Goal: Transaction & Acquisition: Purchase product/service

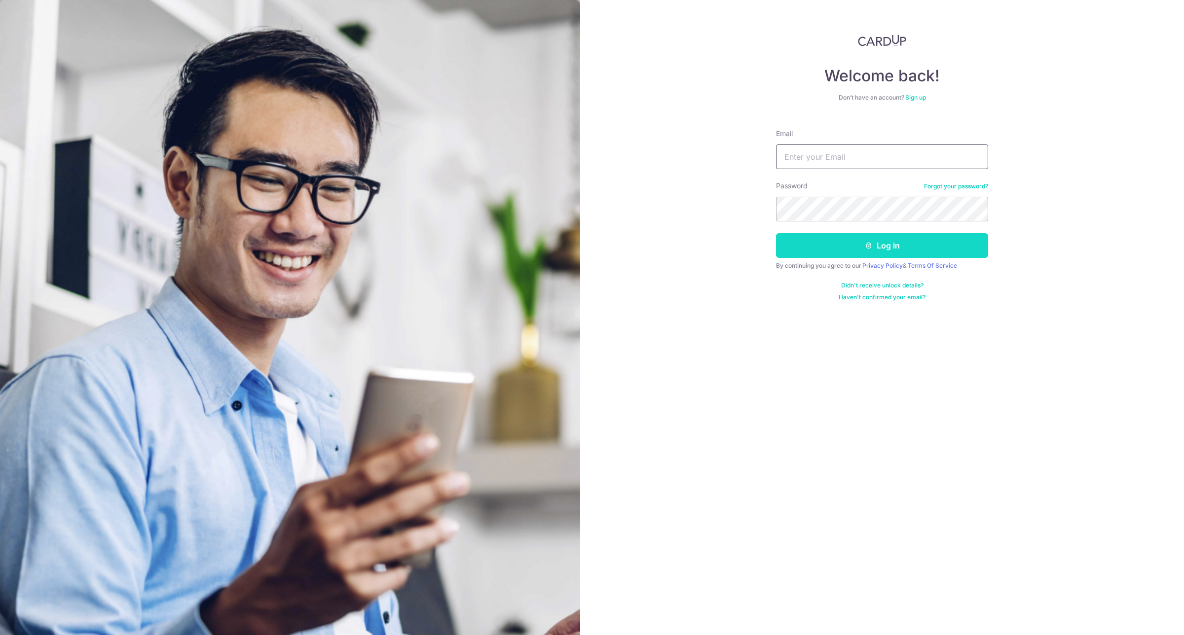
type input "[EMAIL_ADDRESS][DOMAIN_NAME]"
click at [836, 240] on button "Log in" at bounding box center [882, 245] width 212 height 25
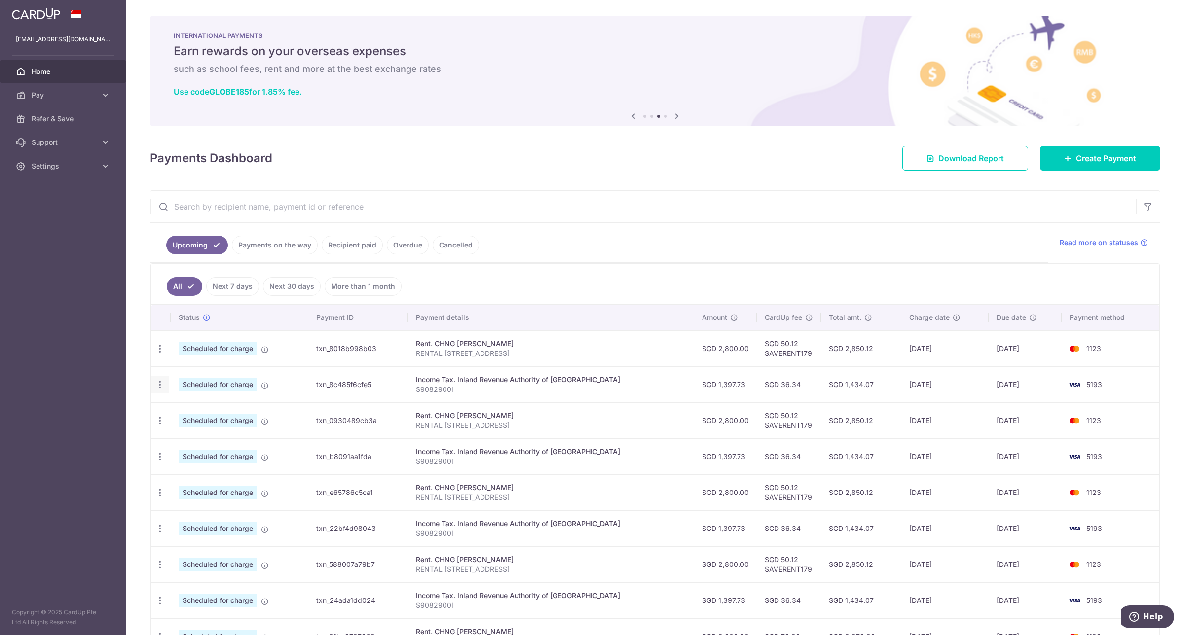
click at [160, 384] on icon "button" at bounding box center [160, 385] width 10 height 10
click at [174, 417] on link "Update payment" at bounding box center [202, 412] width 103 height 24
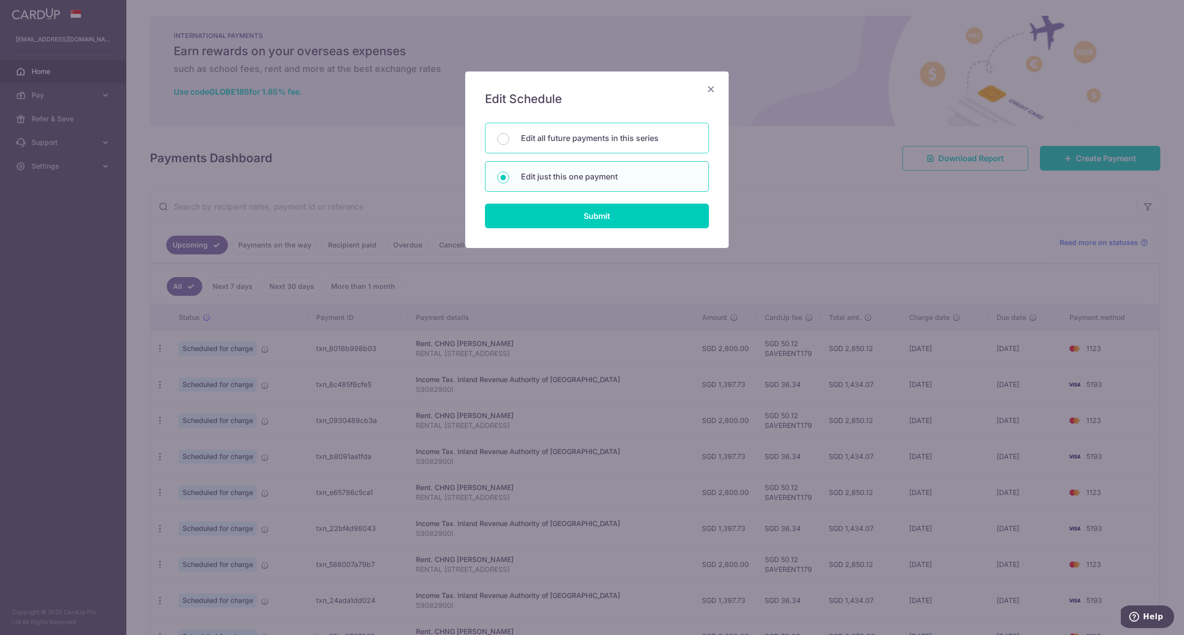
click at [605, 143] on p "Edit all future payments in this series" at bounding box center [609, 138] width 176 height 12
click at [509, 143] on input "Edit all future payments in this series" at bounding box center [503, 139] width 12 height 12
radio input "true"
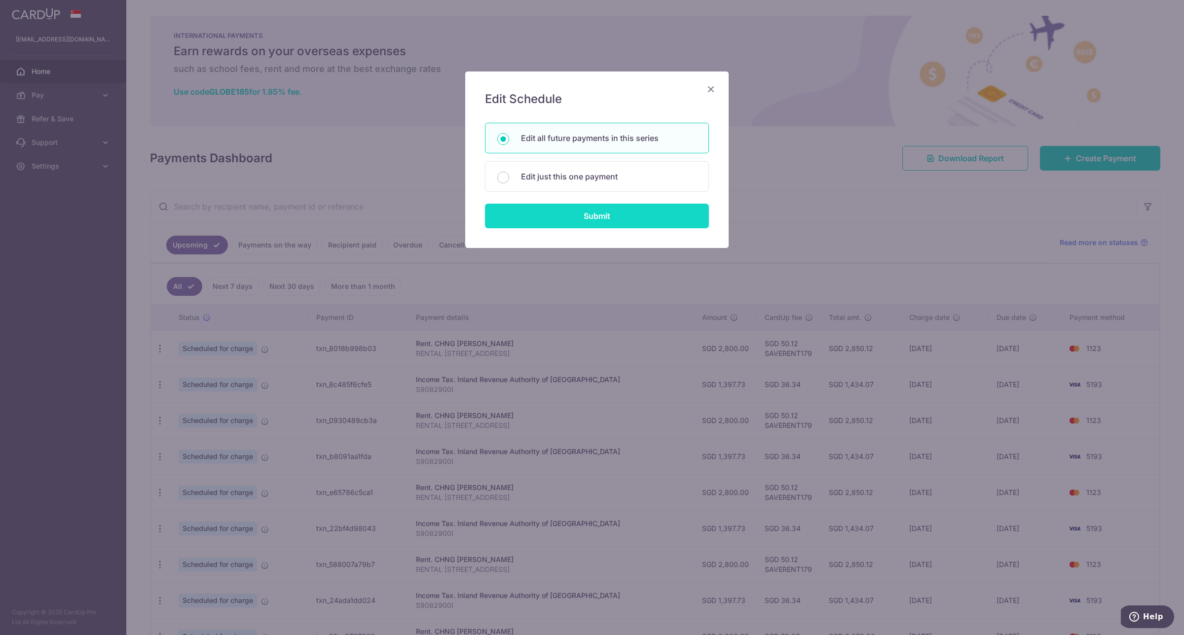
click at [587, 215] on input "Submit" at bounding box center [597, 216] width 224 height 25
radio input "true"
type input "1,397.73"
type input "S9082900I"
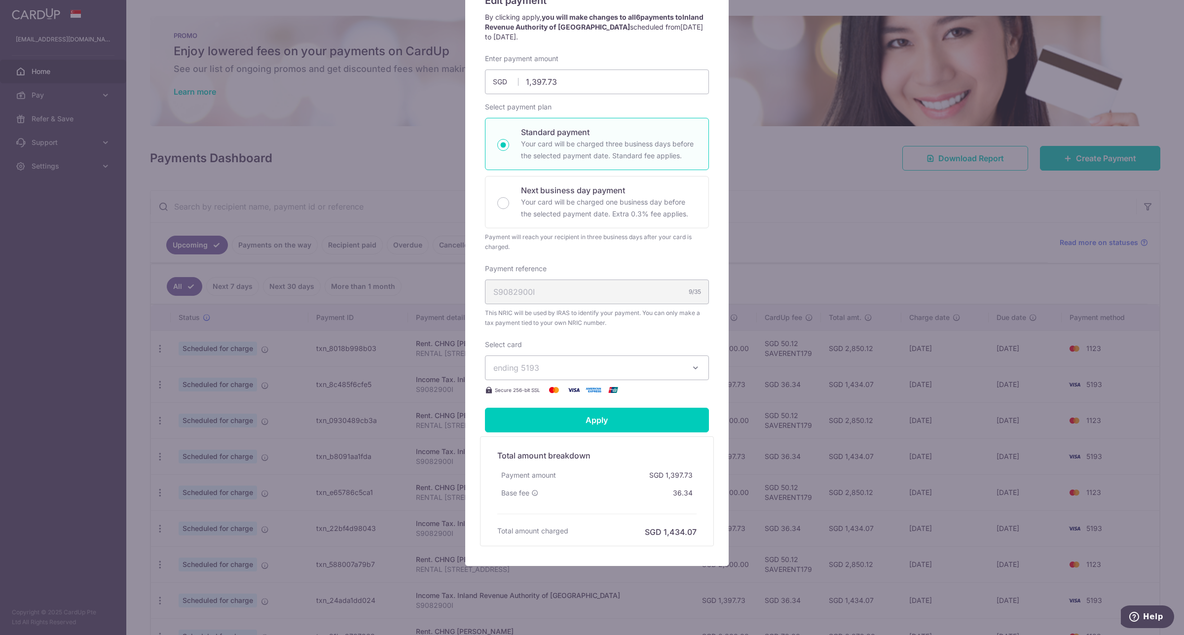
scroll to position [102, 0]
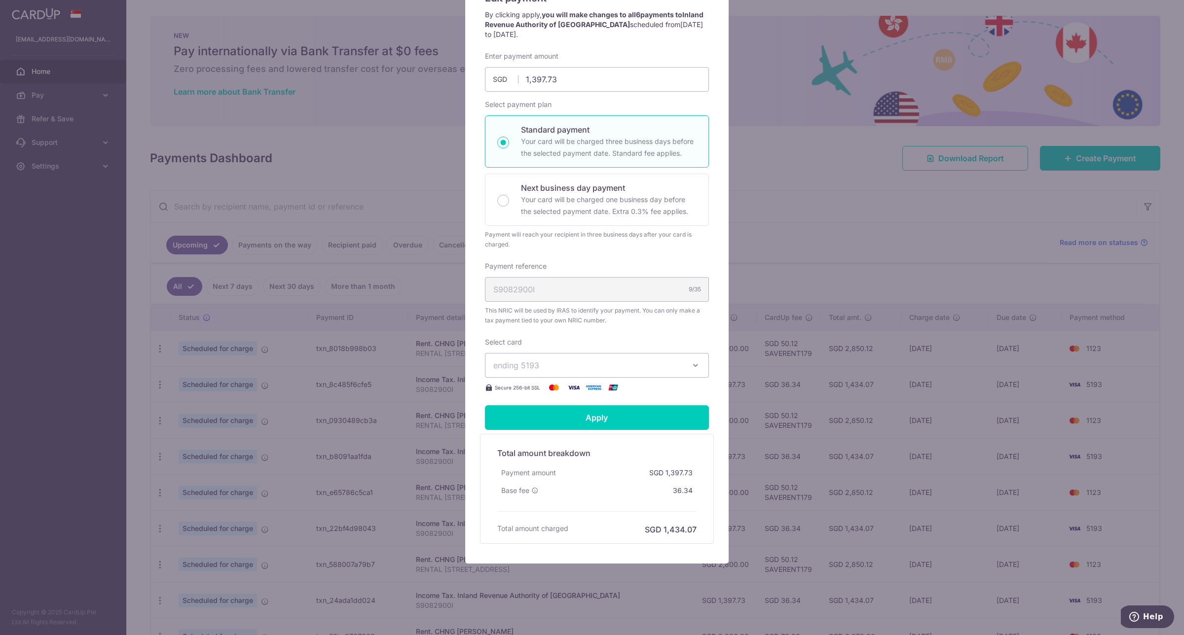
click at [534, 365] on span "ending 5193" at bounding box center [516, 365] width 46 height 10
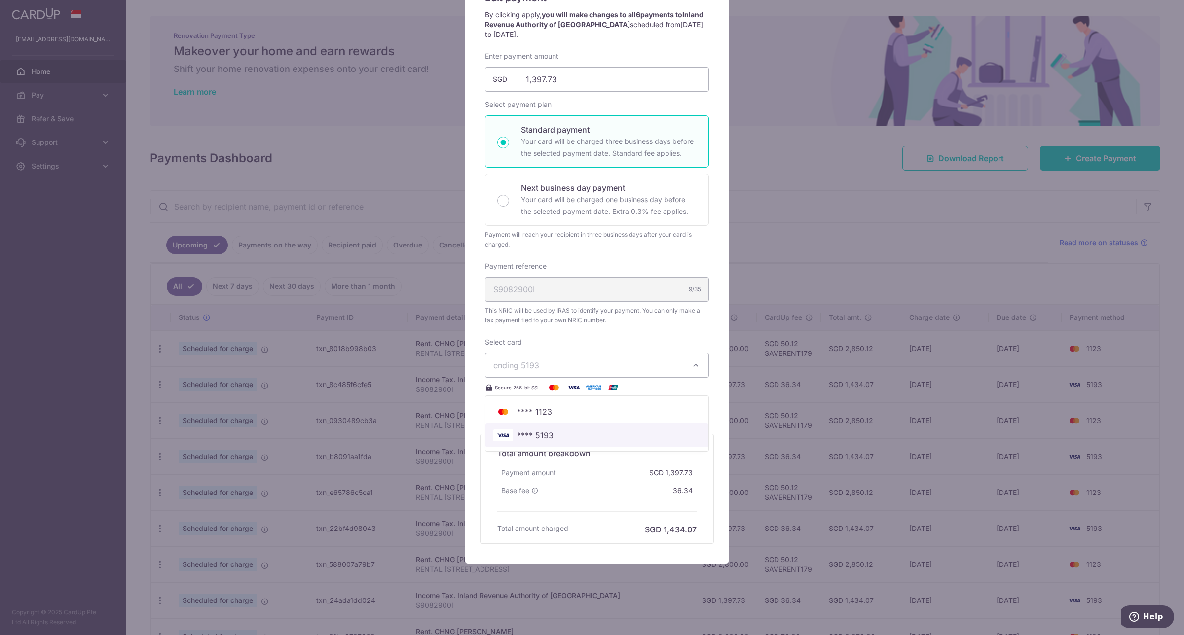
click at [537, 435] on span "**** 5193" at bounding box center [535, 436] width 36 height 12
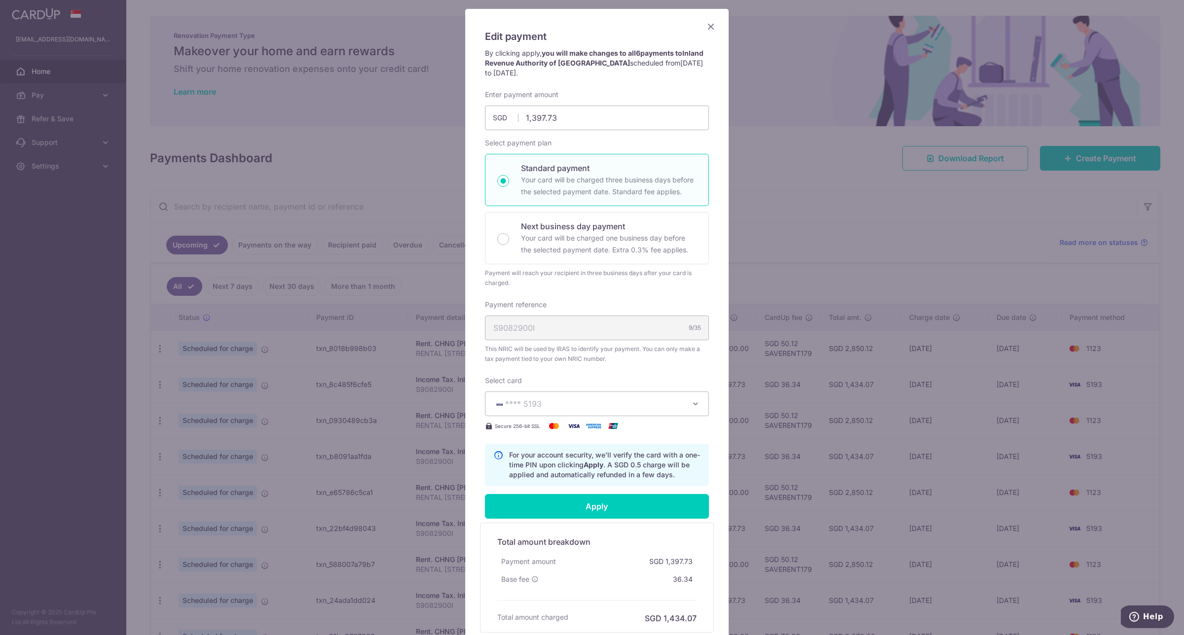
scroll to position [153, 0]
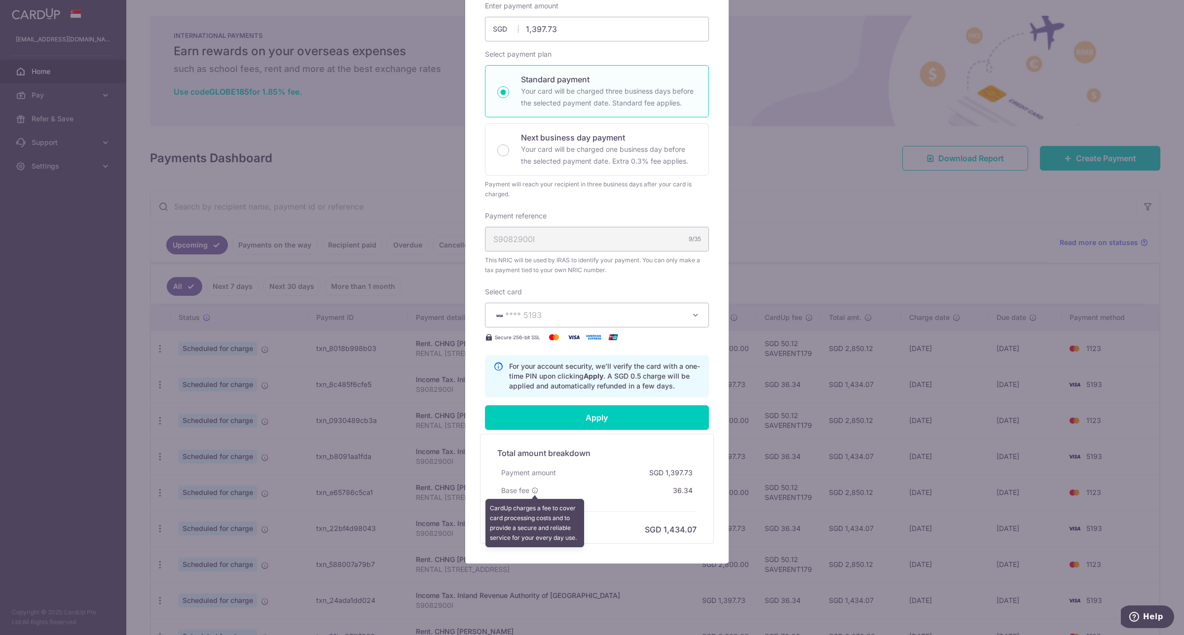
click at [531, 492] on icon at bounding box center [534, 490] width 7 height 7
click at [862, 218] on div "Edit payment By clicking apply, you will make changes to all 6 payments to Inla…" at bounding box center [592, 317] width 1184 height 635
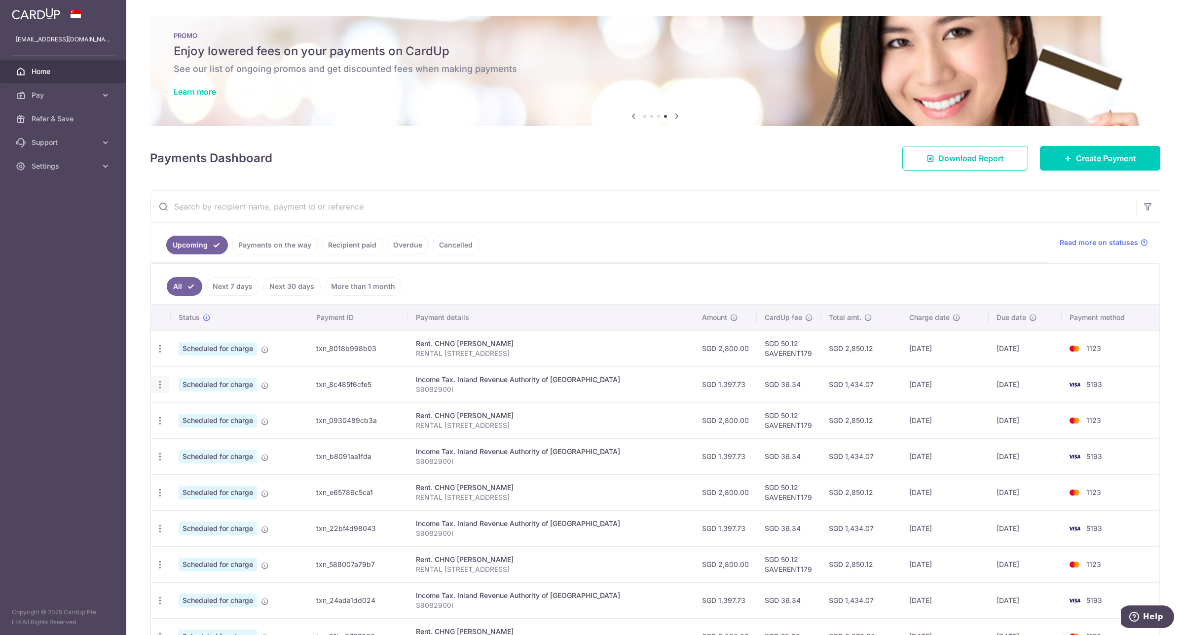
click at [161, 387] on icon "button" at bounding box center [160, 385] width 10 height 10
click at [163, 434] on icon at bounding box center [166, 436] width 12 height 12
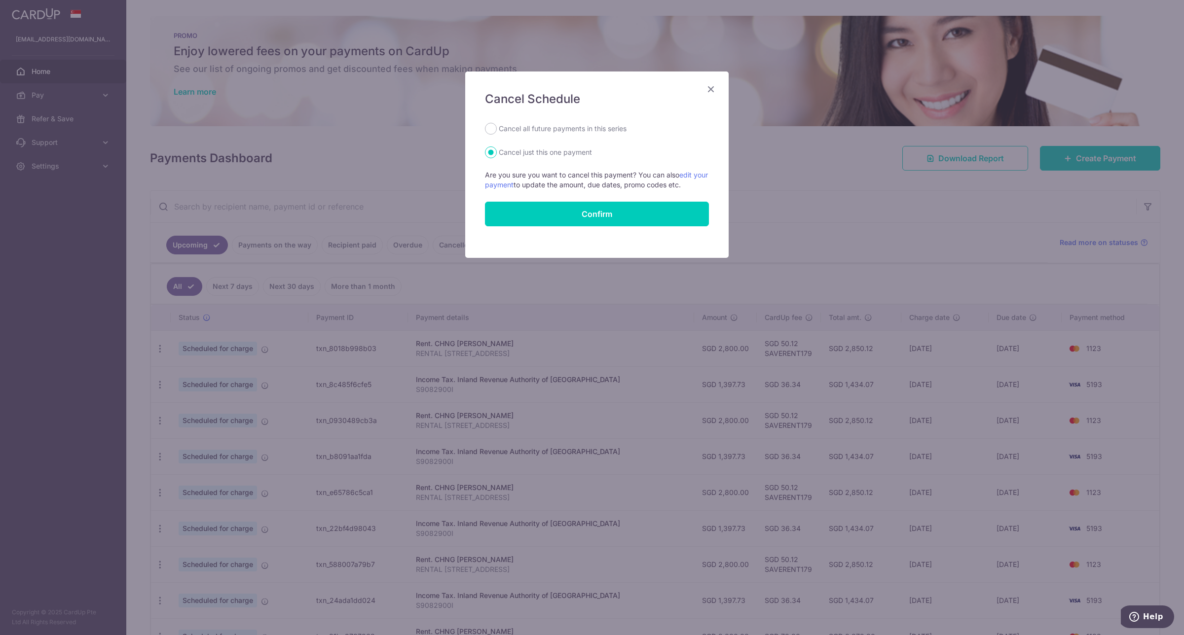
click at [541, 124] on label "Cancel all future payments in this series" at bounding box center [563, 129] width 128 height 12
click at [497, 124] on input "Cancel all future payments in this series" at bounding box center [491, 129] width 12 height 12
radio input "true"
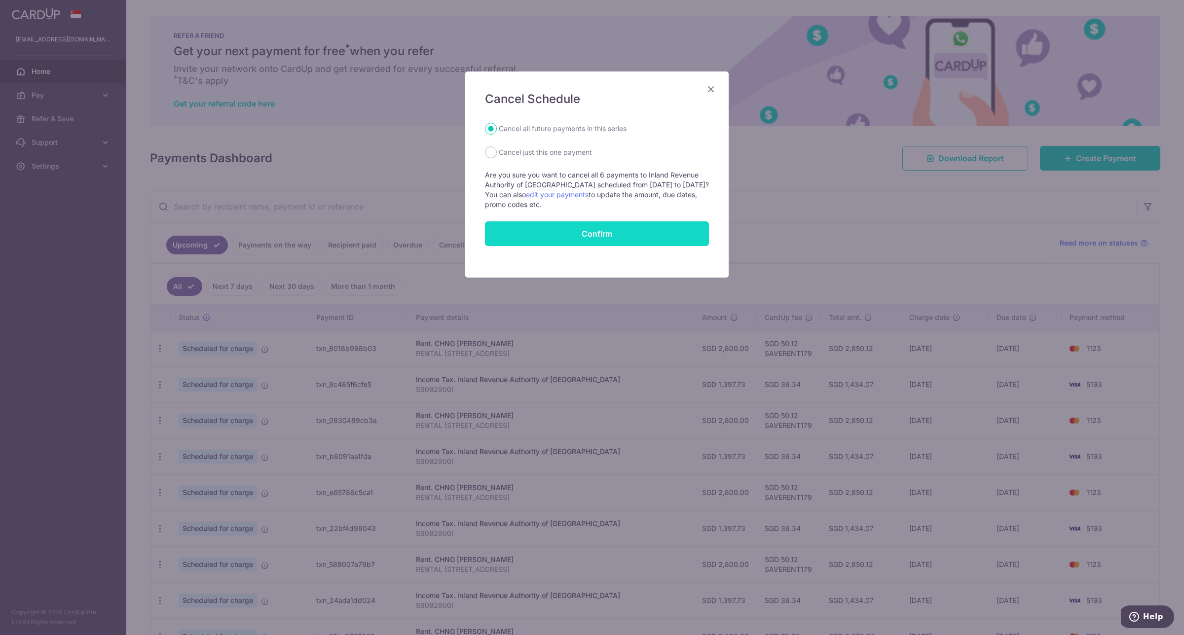
click at [539, 228] on button "Confirm" at bounding box center [597, 233] width 224 height 25
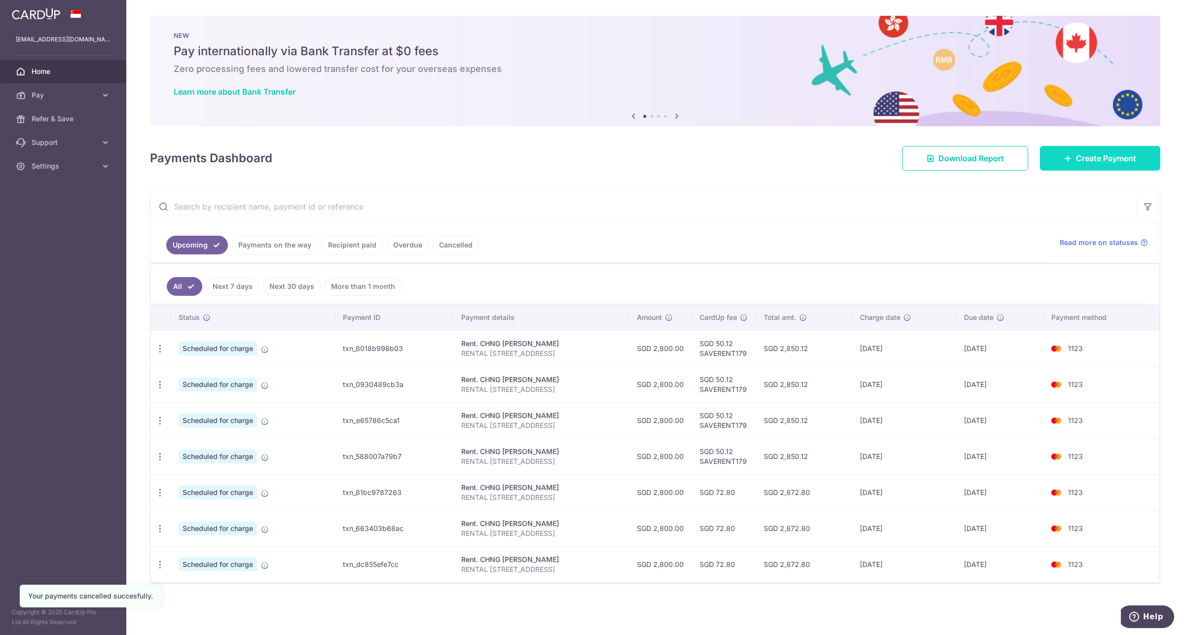
click at [1086, 152] on span "Create Payment" at bounding box center [1106, 158] width 60 height 12
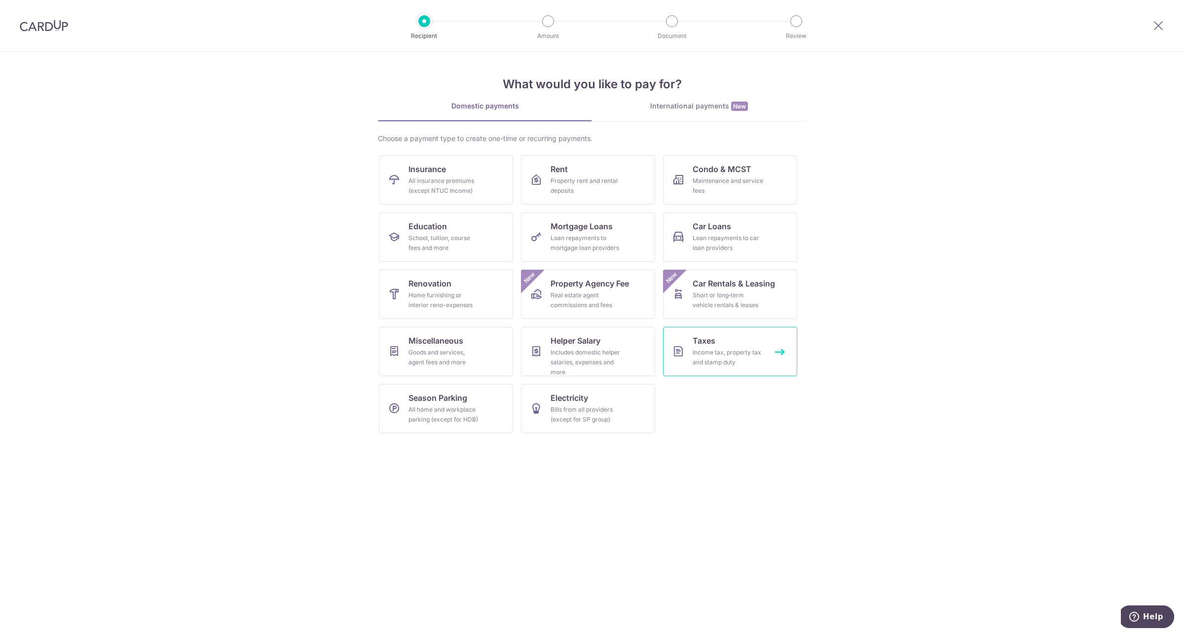
click at [719, 353] on div "Income tax, property tax and stamp duty" at bounding box center [727, 358] width 71 height 20
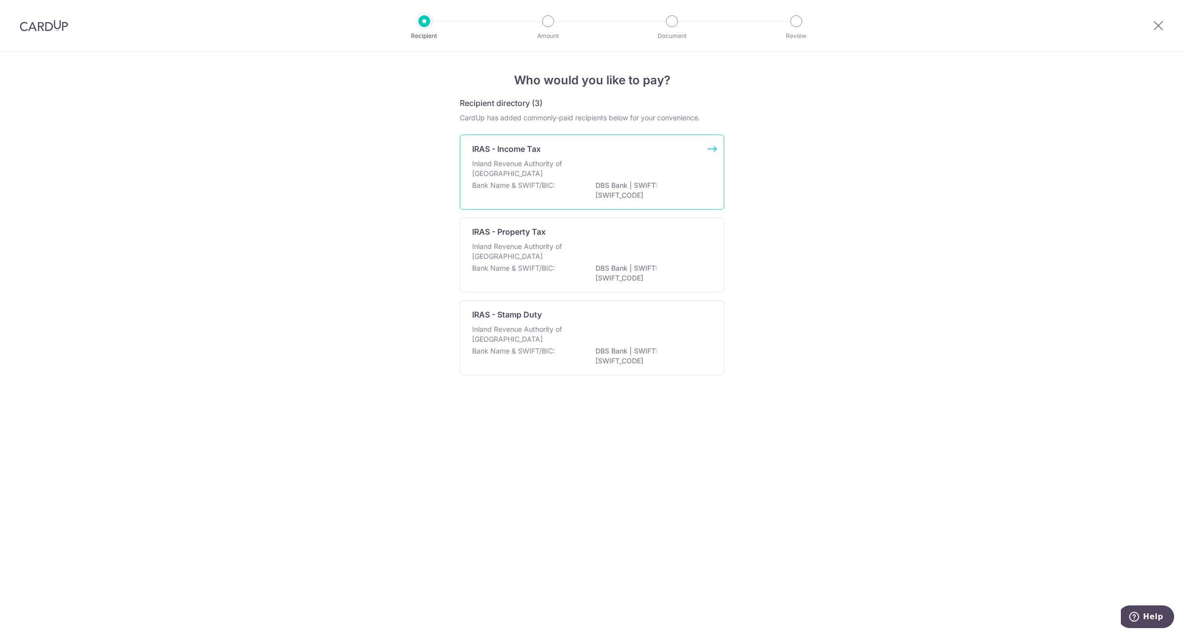
click at [621, 150] on div "IRAS - Income Tax" at bounding box center [586, 149] width 228 height 12
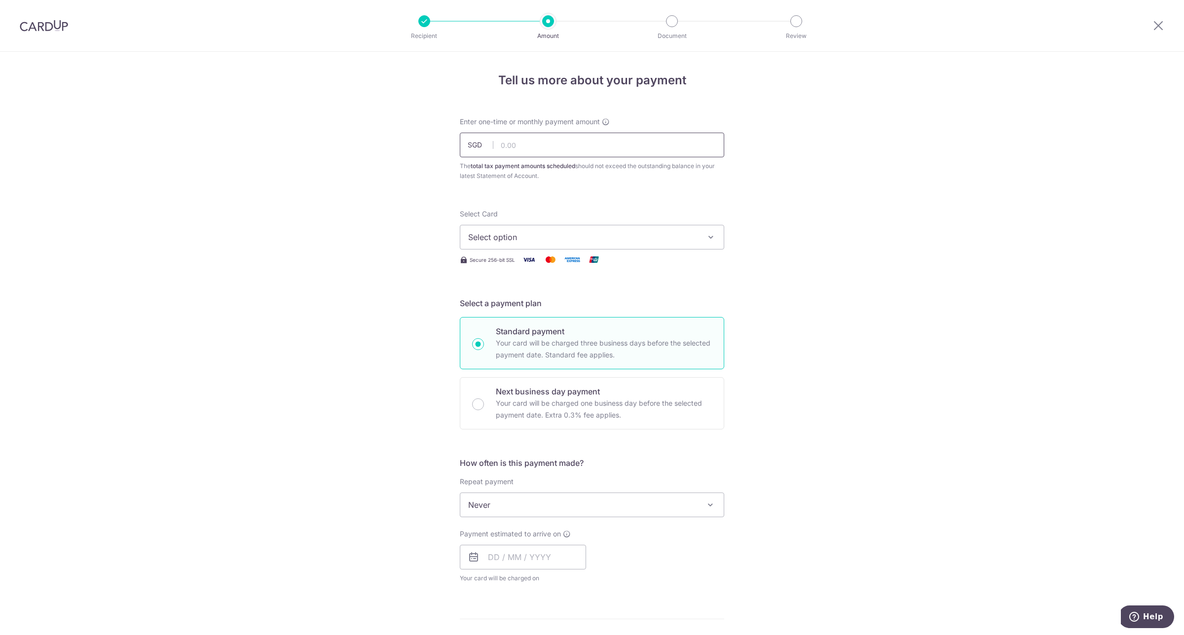
drag, startPoint x: 0, startPoint y: 0, endPoint x: 621, endPoint y: 150, distance: 639.3
click at [621, 150] on input "text" at bounding box center [592, 145] width 264 height 25
type input "1,397.73"
click at [820, 211] on div "Tell us more about your payment Enter one-time or monthly payment amount SGD 1,…" at bounding box center [592, 510] width 1184 height 916
click at [634, 242] on span "Select option" at bounding box center [583, 237] width 230 height 12
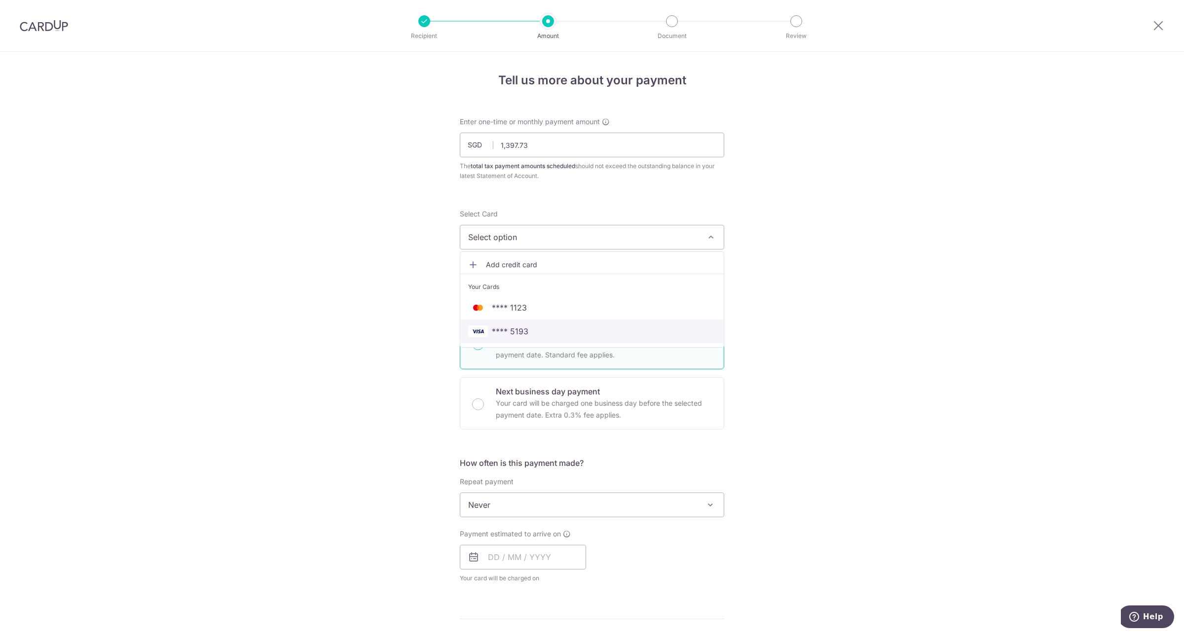
click at [571, 329] on span "**** 5193" at bounding box center [592, 331] width 248 height 12
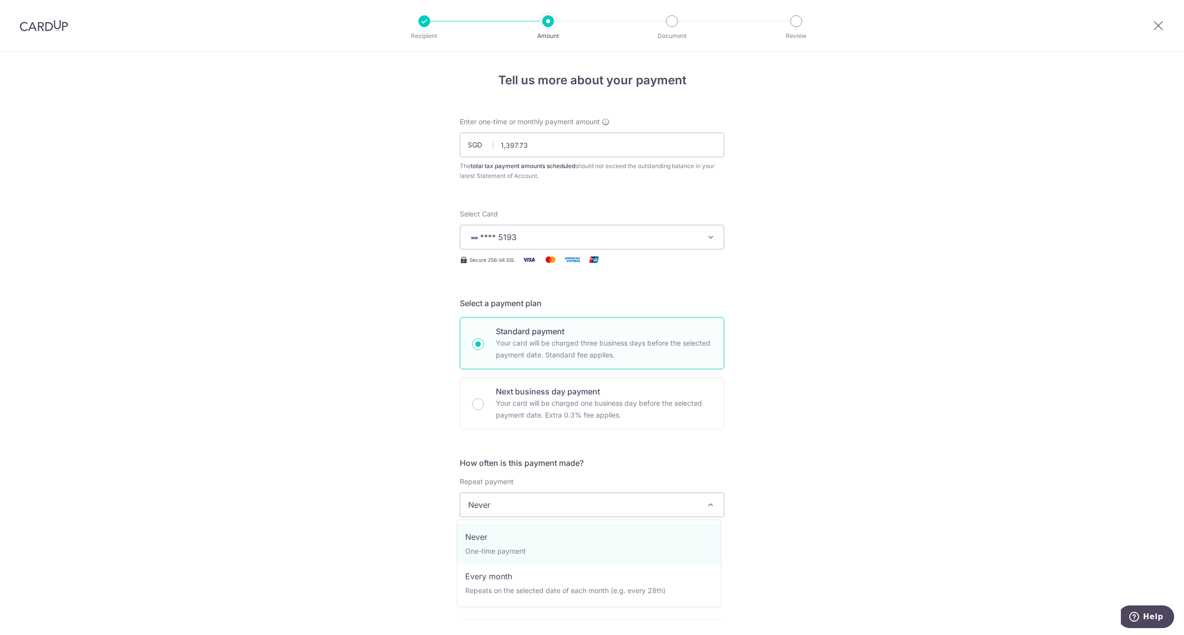
click at [547, 508] on span "Never" at bounding box center [591, 505] width 263 height 24
select select "3"
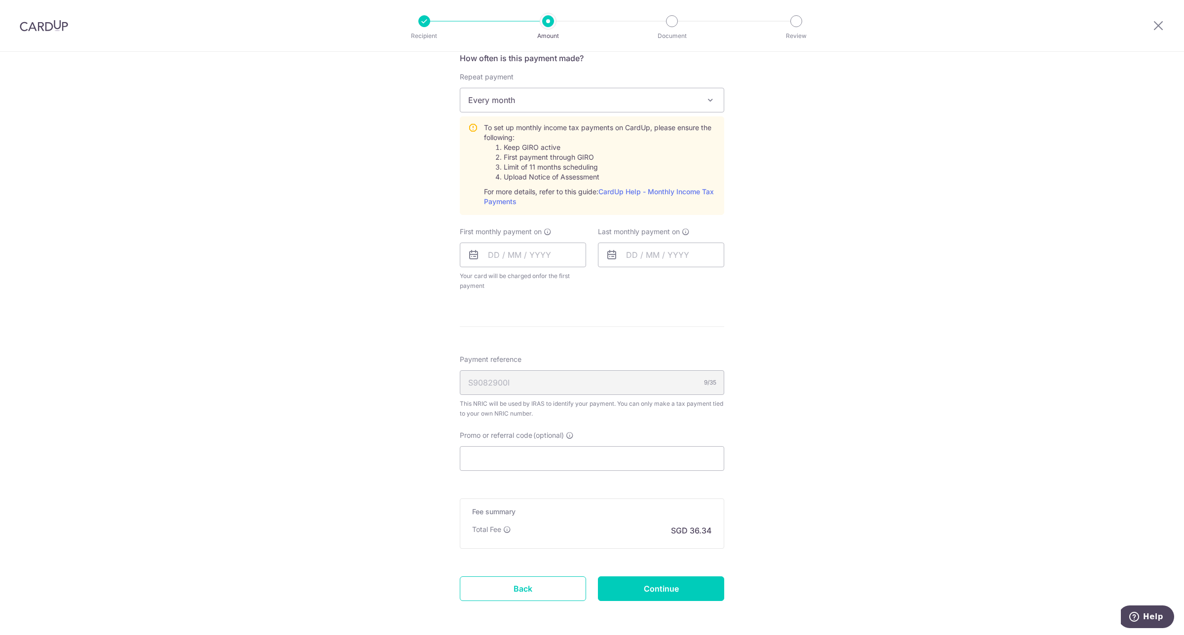
scroll to position [445, 0]
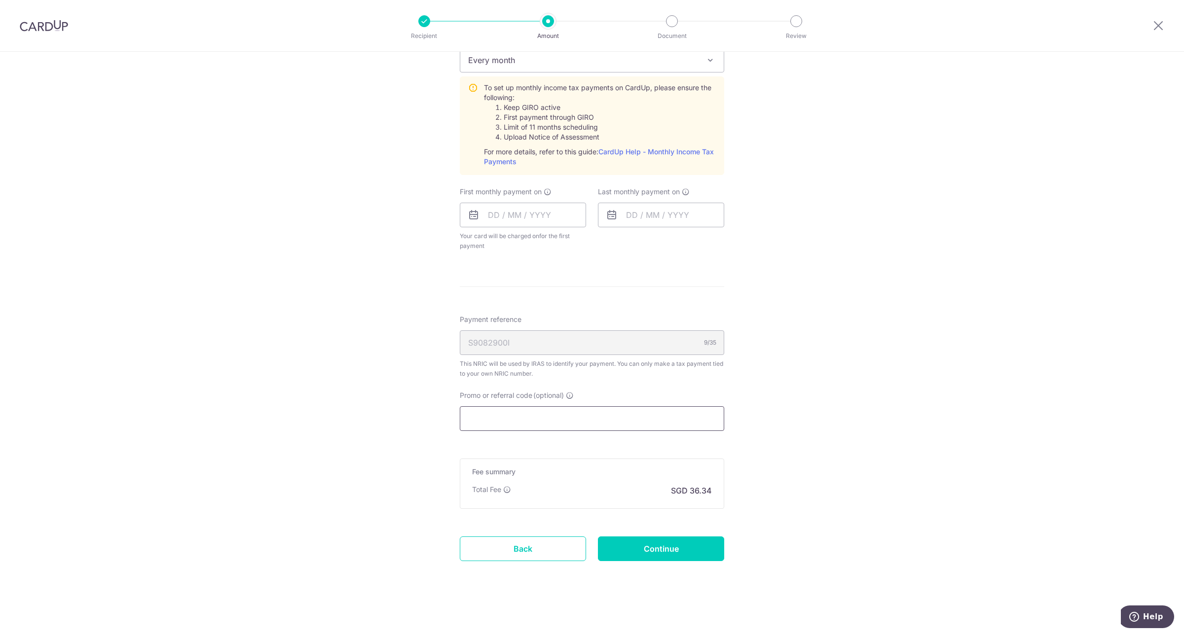
click at [555, 418] on input "Promo or referral code (optional)" at bounding box center [592, 418] width 264 height 25
click at [530, 213] on input "text" at bounding box center [523, 215] width 126 height 25
click at [579, 340] on link "24" at bounding box center [579, 344] width 16 height 16
type input "[DATE]"
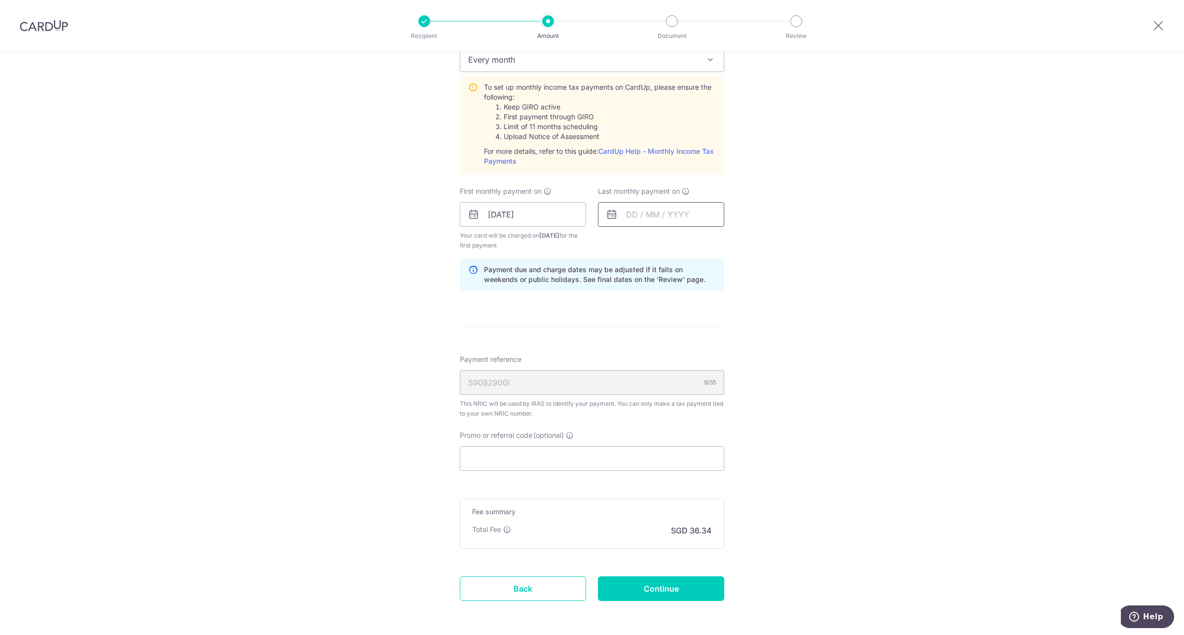
click at [643, 215] on input "text" at bounding box center [661, 214] width 126 height 25
click at [697, 242] on select "2025 2026" at bounding box center [699, 241] width 26 height 8
click at [650, 242] on select "Jan Feb Mar Apr May Jun Jul Aug Sep Oct Nov" at bounding box center [654, 241] width 26 height 8
click at [630, 361] on link "24" at bounding box center [638, 364] width 16 height 16
type input "24/08/2026"
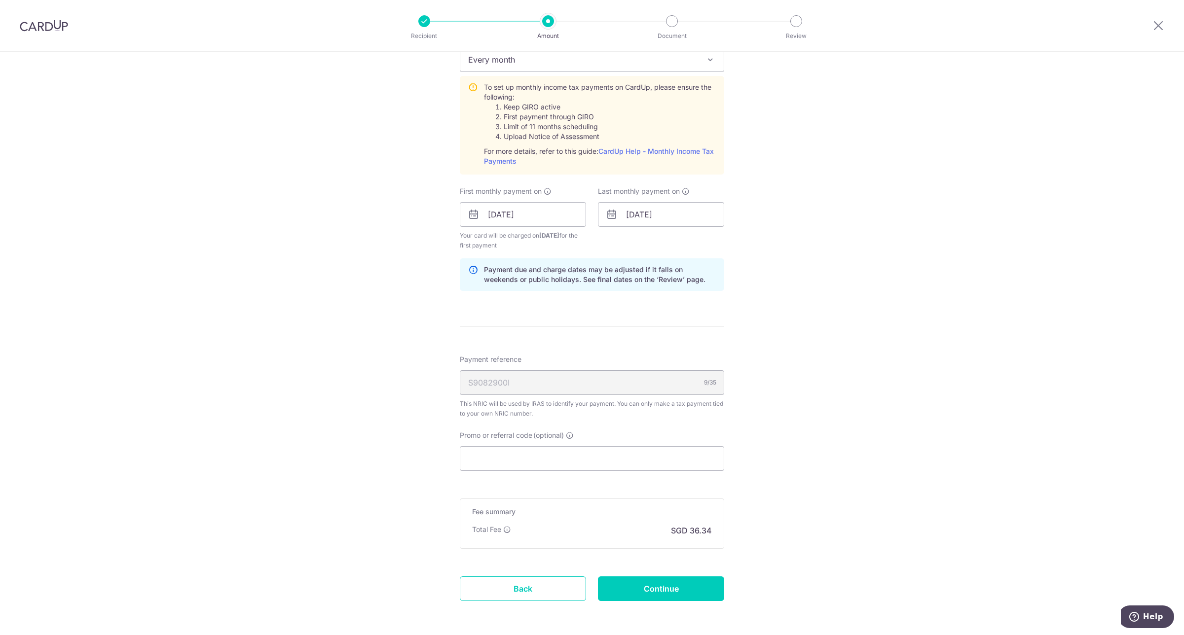
click at [594, 311] on form "Enter one-time or monthly payment amount SGD 1,397.73 1397.73 The total tax pay…" at bounding box center [592, 150] width 264 height 957
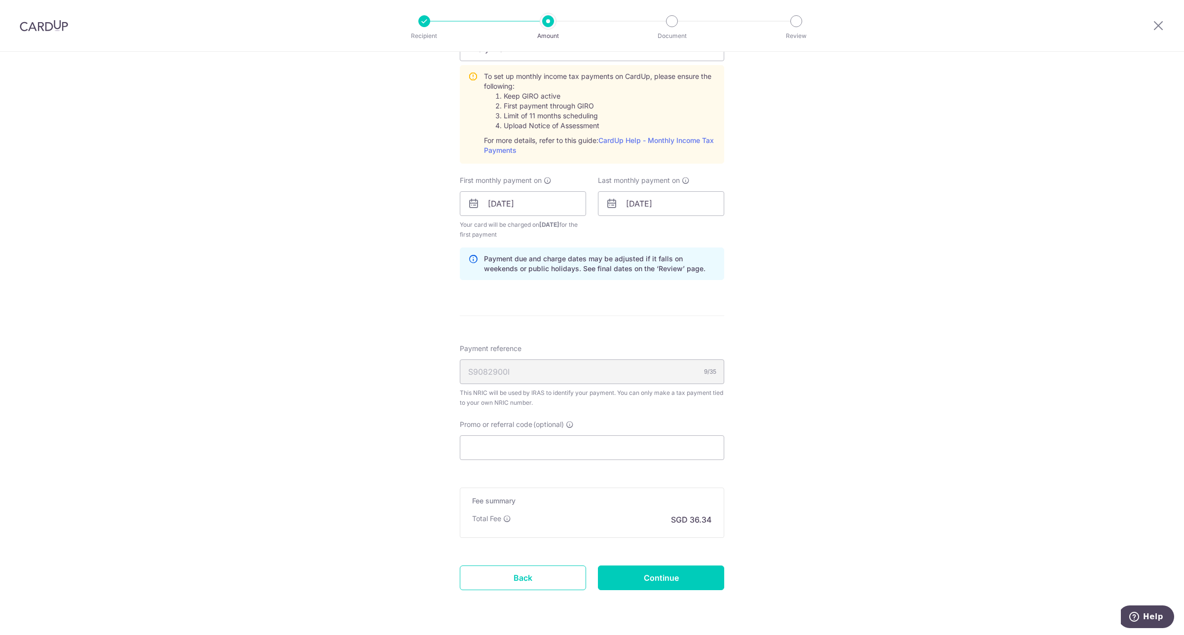
scroll to position [486, 0]
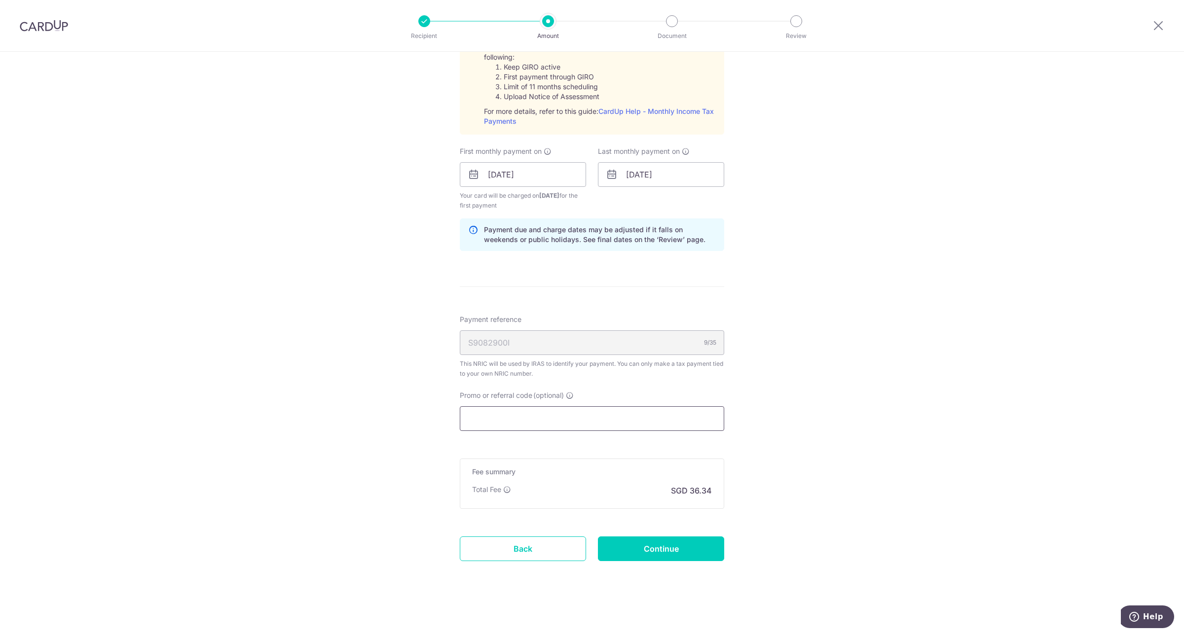
click at [622, 420] on input "Promo or referral code (optional)" at bounding box center [592, 418] width 264 height 25
paste input "TAX18"
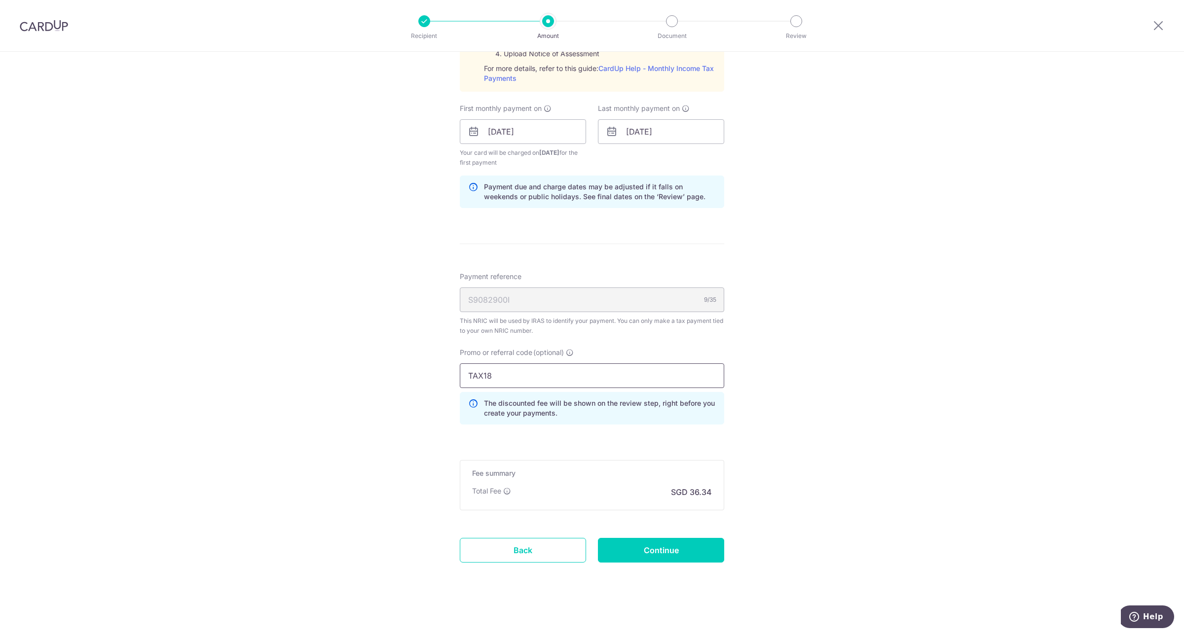
scroll to position [531, 0]
type input "TAX18"
click at [682, 558] on input "Continue" at bounding box center [661, 549] width 126 height 25
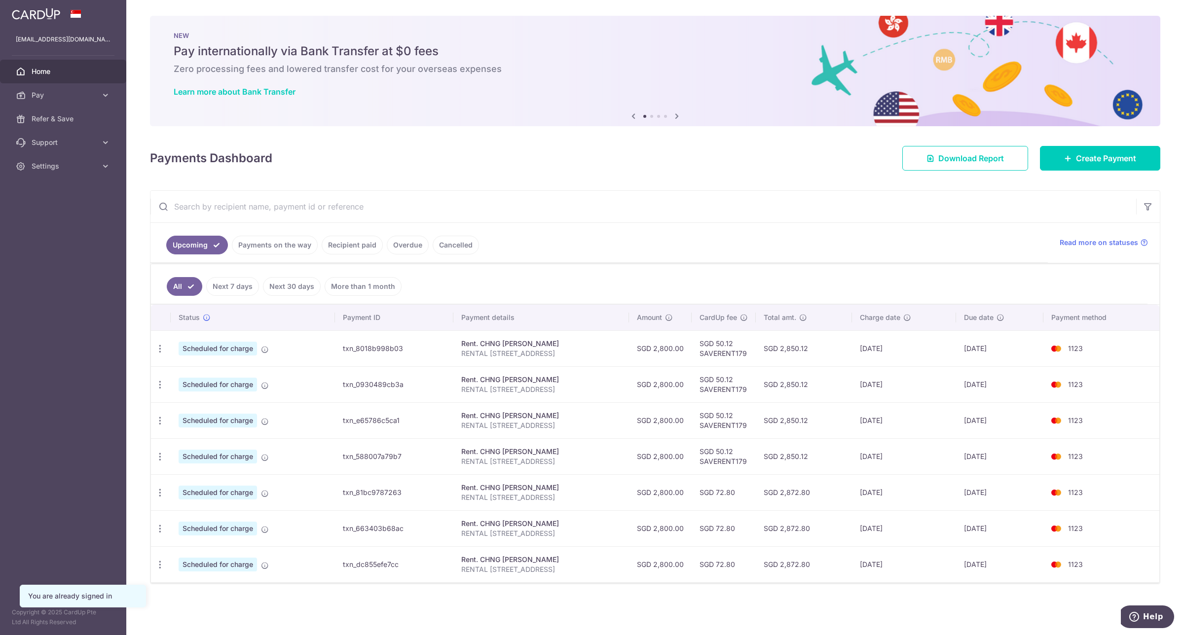
click at [433, 250] on link "Cancelled" at bounding box center [455, 245] width 46 height 19
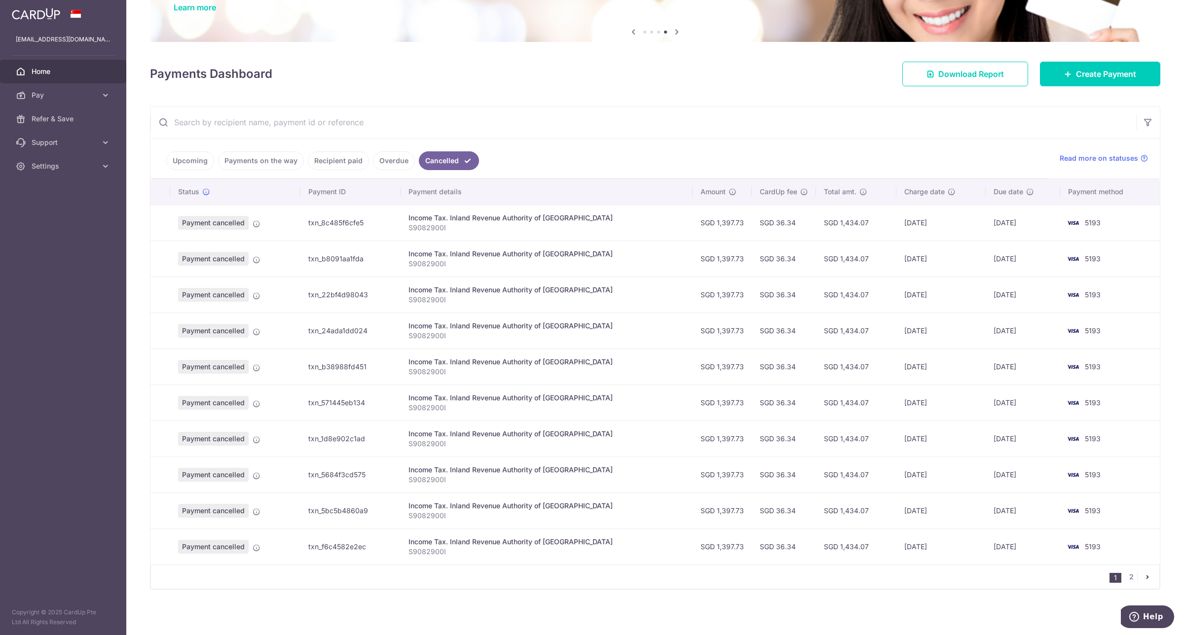
scroll to position [87, 0]
click at [1125, 581] on link "2" at bounding box center [1131, 576] width 12 height 12
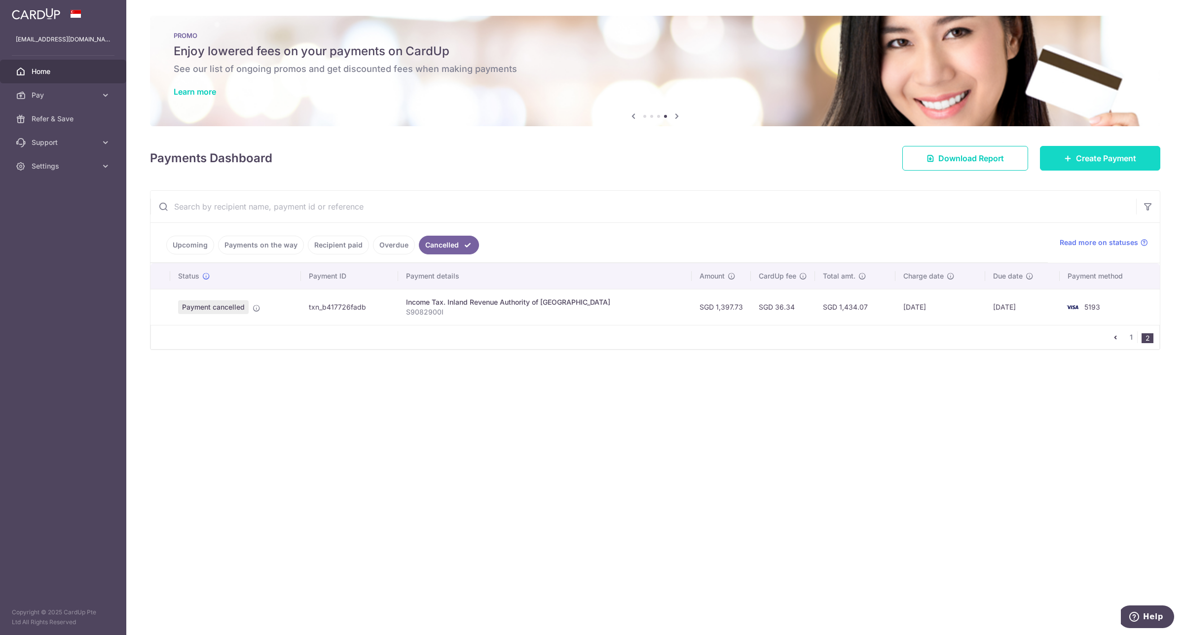
click at [1083, 157] on span "Create Payment" at bounding box center [1106, 158] width 60 height 12
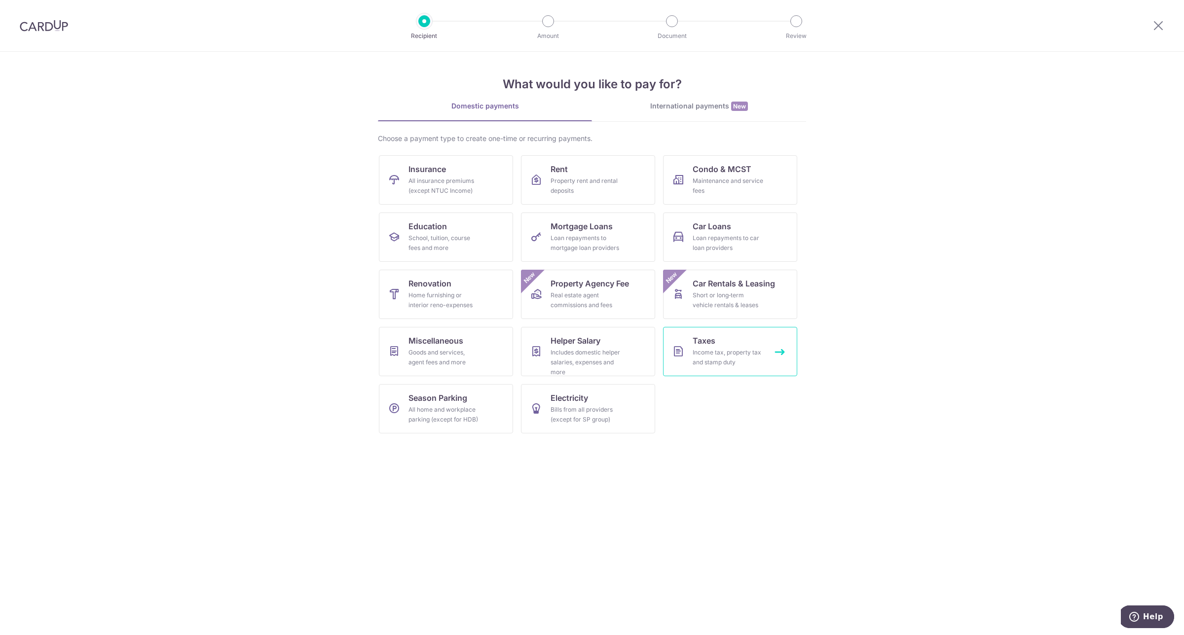
click at [766, 346] on link "Taxes Income tax, property tax and stamp duty" at bounding box center [730, 351] width 134 height 49
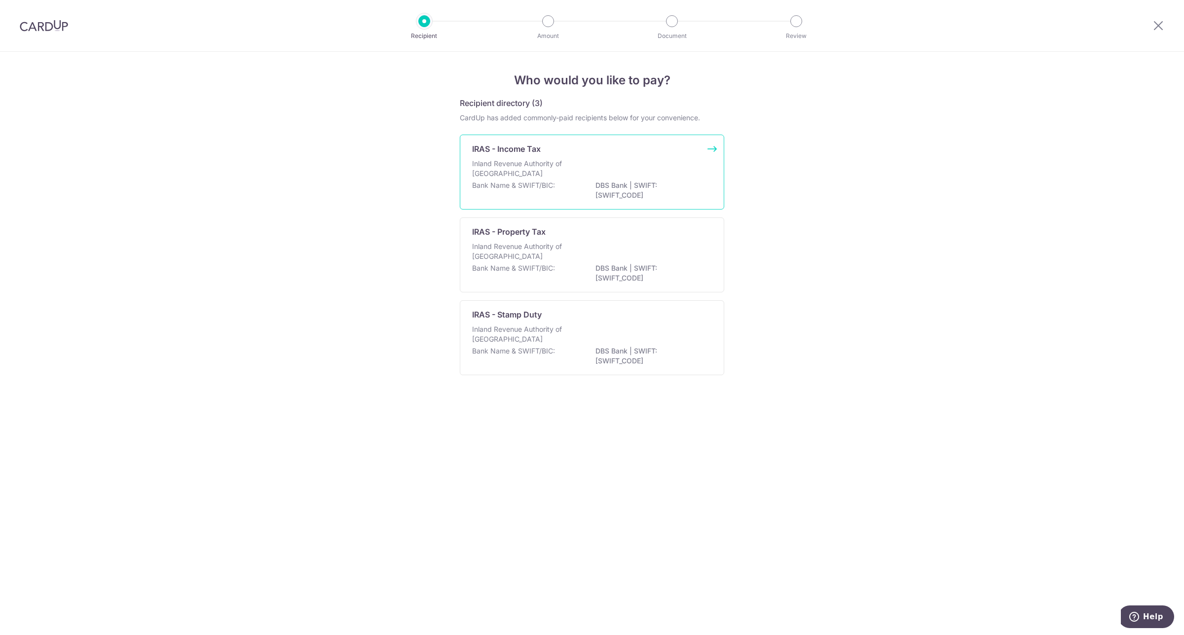
click at [639, 184] on p "DBS Bank | SWIFT: [SWIFT_CODE]" at bounding box center [650, 190] width 110 height 20
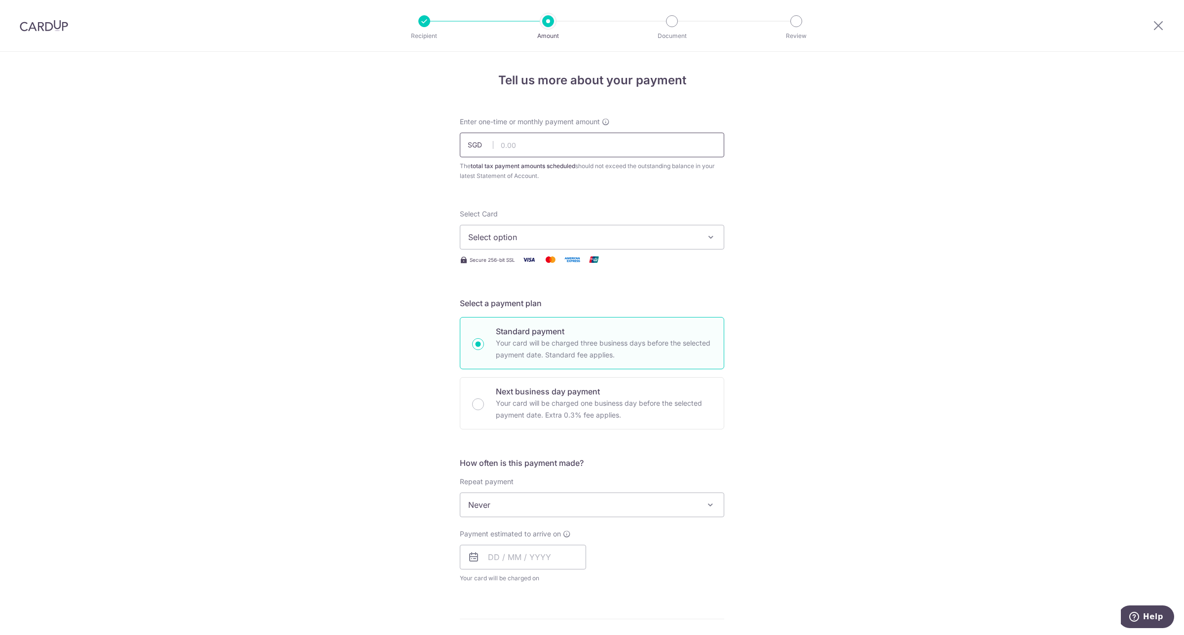
drag, startPoint x: 687, startPoint y: 144, endPoint x: 676, endPoint y: 144, distance: 11.4
click at [687, 144] on input "text" at bounding box center [592, 145] width 264 height 25
type input "1,397.73"
click at [536, 239] on span "Select option" at bounding box center [583, 237] width 230 height 12
click at [532, 331] on span "**** 5193" at bounding box center [592, 331] width 248 height 12
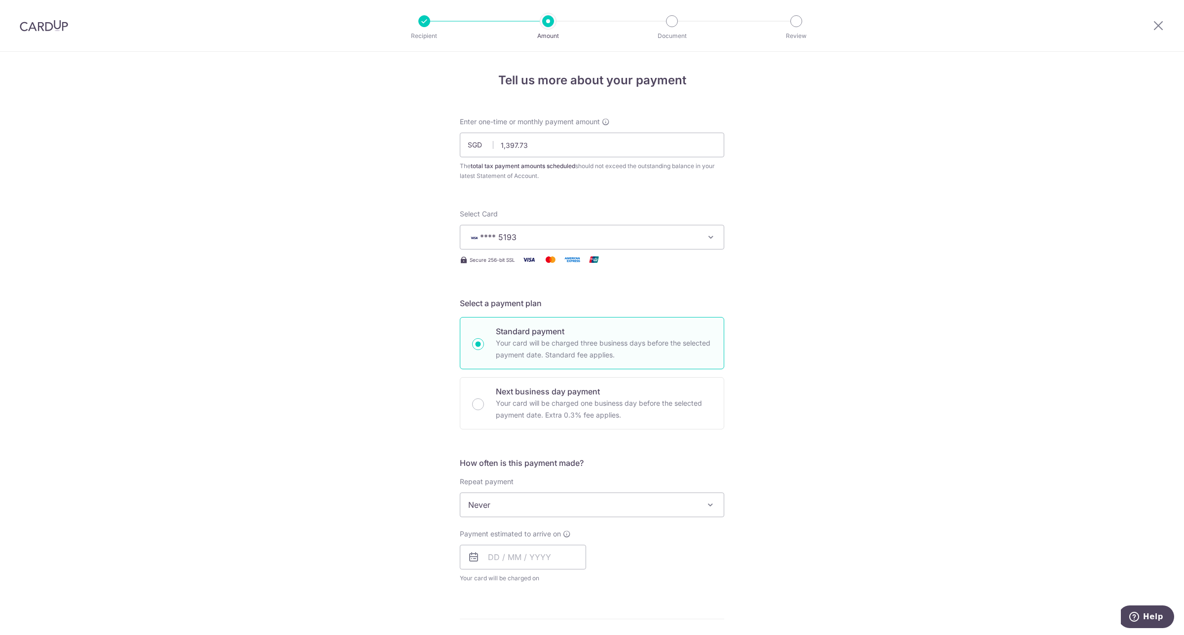
click at [504, 505] on span "Never" at bounding box center [591, 505] width 263 height 24
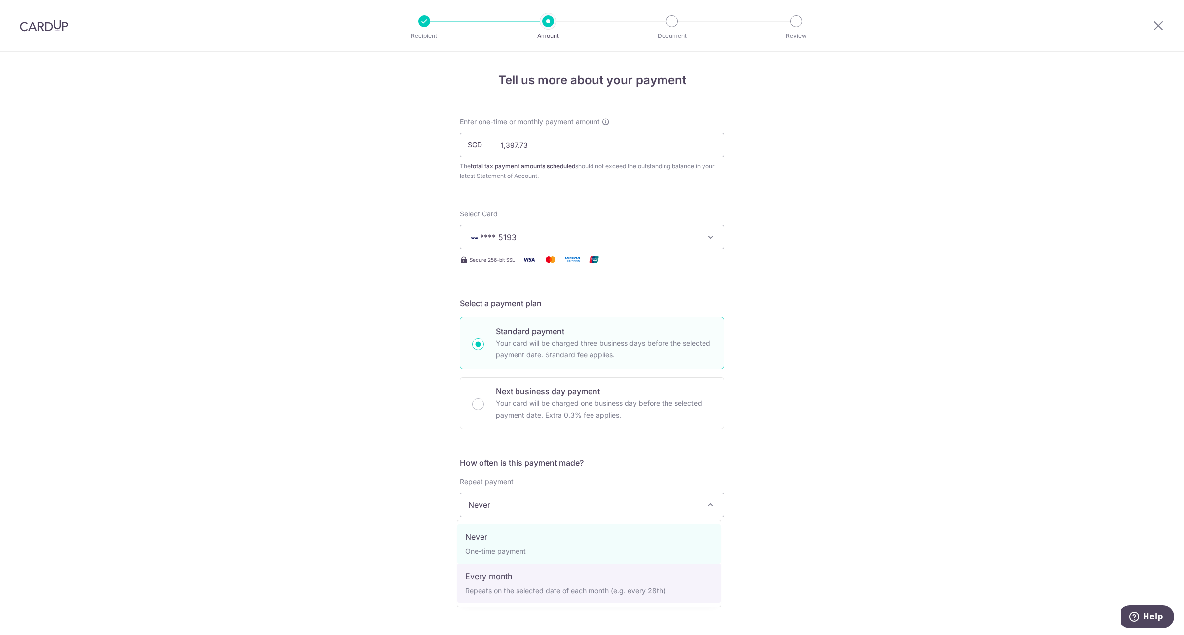
select select "3"
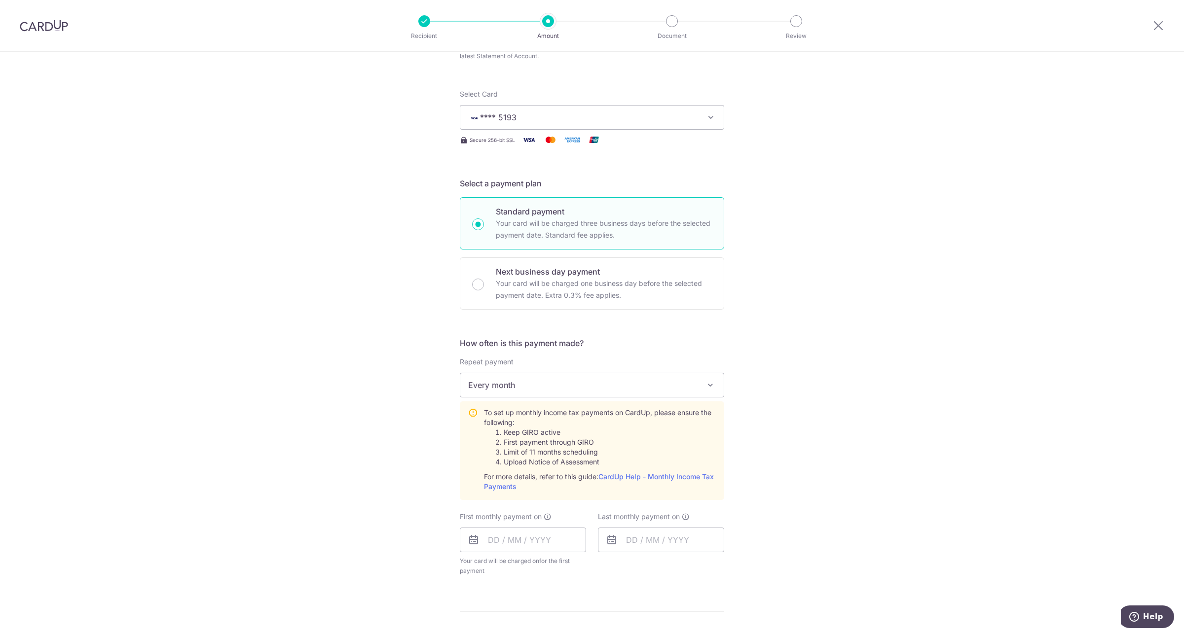
scroll to position [205, 0]
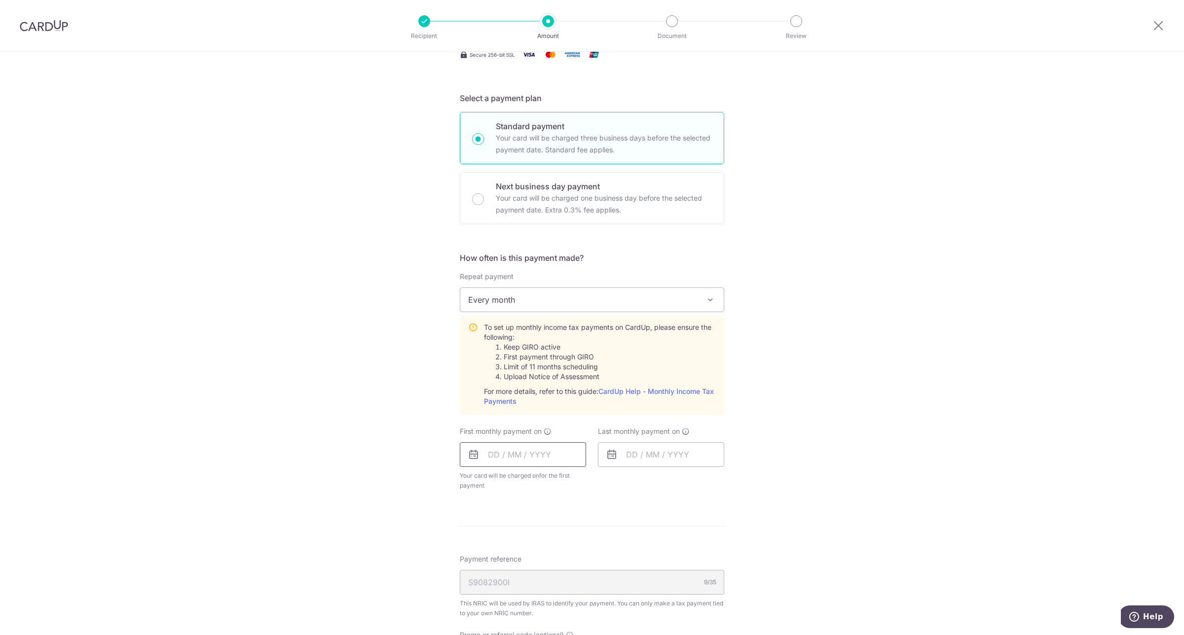
click at [510, 454] on input "text" at bounding box center [523, 454] width 126 height 25
click at [573, 586] on link "24" at bounding box center [579, 584] width 16 height 16
type input "24/10/2025"
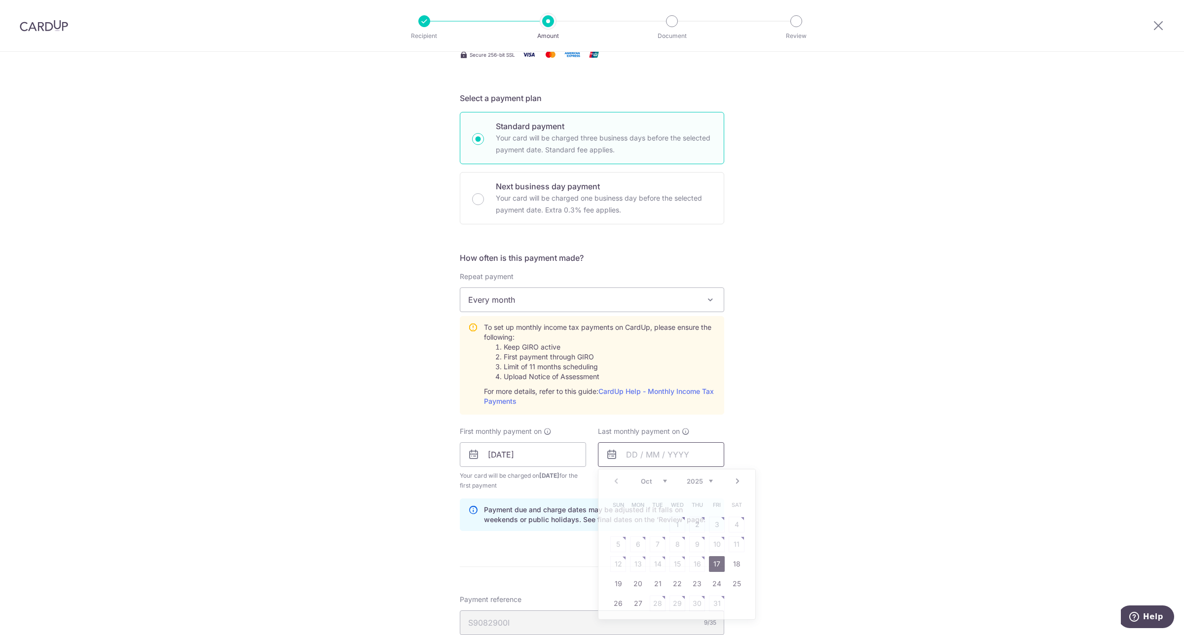
click at [649, 454] on input "text" at bounding box center [661, 454] width 126 height 25
click at [701, 484] on select "2025 2026" at bounding box center [699, 481] width 26 height 8
click at [654, 482] on select "Jan Feb Mar Apr May Jun Jul Aug Sep Oct Nov" at bounding box center [654, 481] width 26 height 8
click at [860, 469] on div "Tell us more about your payment Enter one-time or monthly payment amount SGD 1,…" at bounding box center [592, 381] width 1184 height 1069
click at [638, 455] on input "text" at bounding box center [661, 454] width 126 height 25
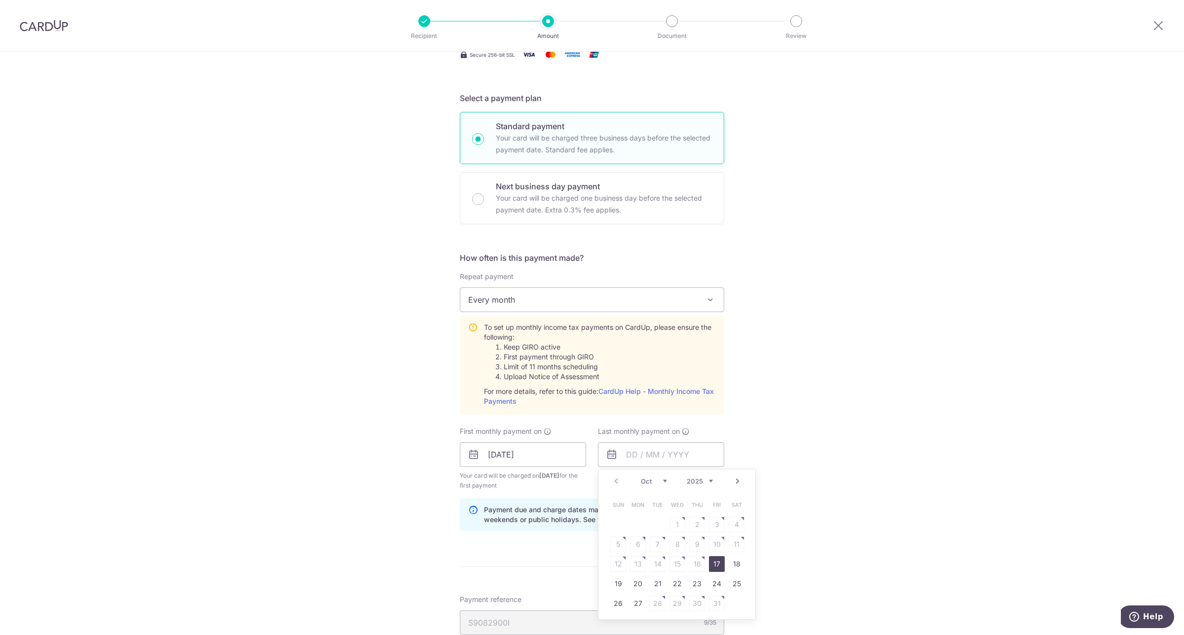
click at [697, 482] on select "2025 2026" at bounding box center [699, 481] width 26 height 8
click at [657, 482] on select "Jan Feb Mar Apr May Jun Jul Aug Sep Oct Nov" at bounding box center [654, 481] width 26 height 8
drag, startPoint x: 699, startPoint y: 587, endPoint x: 702, endPoint y: 579, distance: 7.8
click at [700, 586] on link "24" at bounding box center [697, 584] width 16 height 16
type input "24/09/2026"
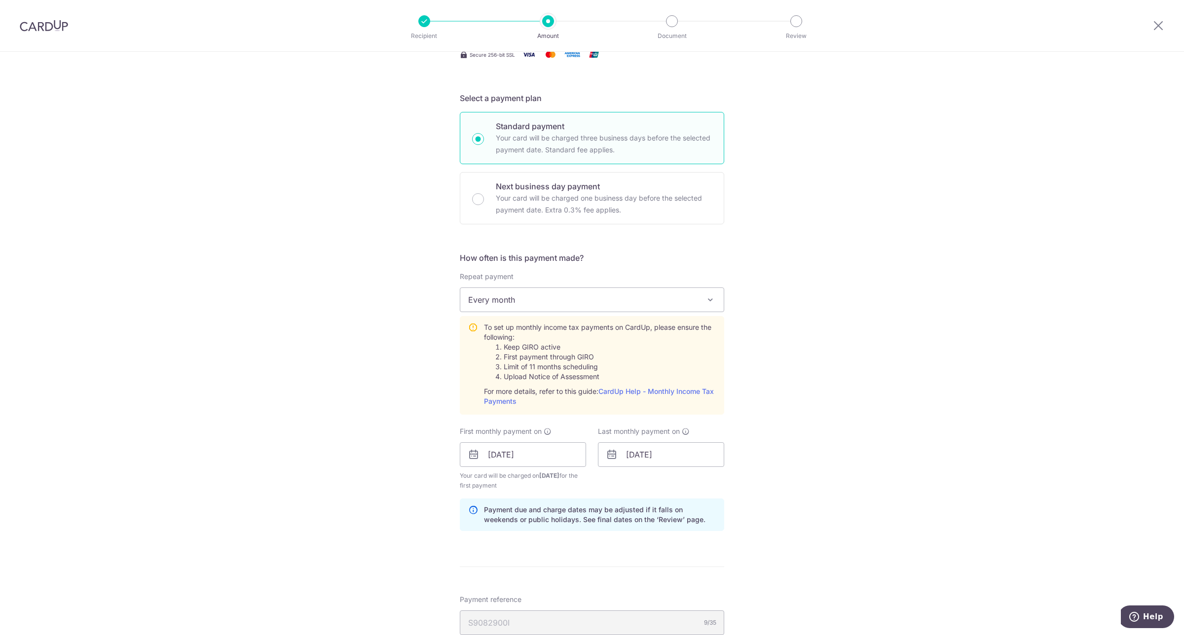
click at [852, 511] on div "Tell us more about your payment Enter one-time or monthly payment amount SGD 1,…" at bounding box center [592, 381] width 1184 height 1069
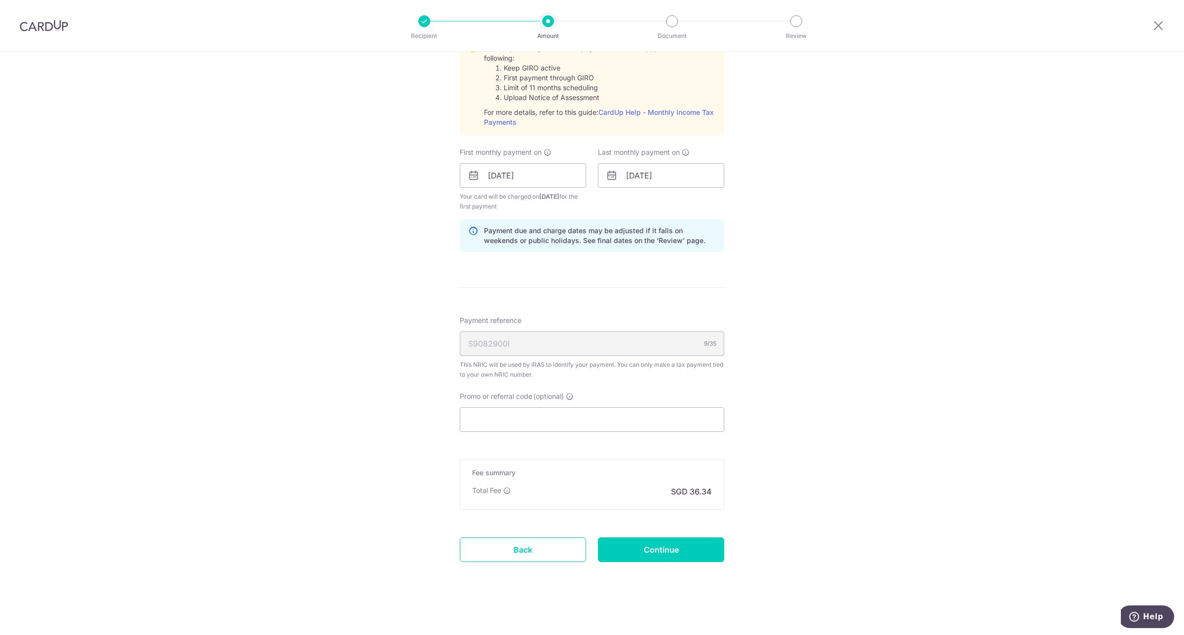
scroll to position [486, 0]
click at [573, 415] on input "Promo or referral code (optional)" at bounding box center [592, 418] width 264 height 25
paste input "TAX18"
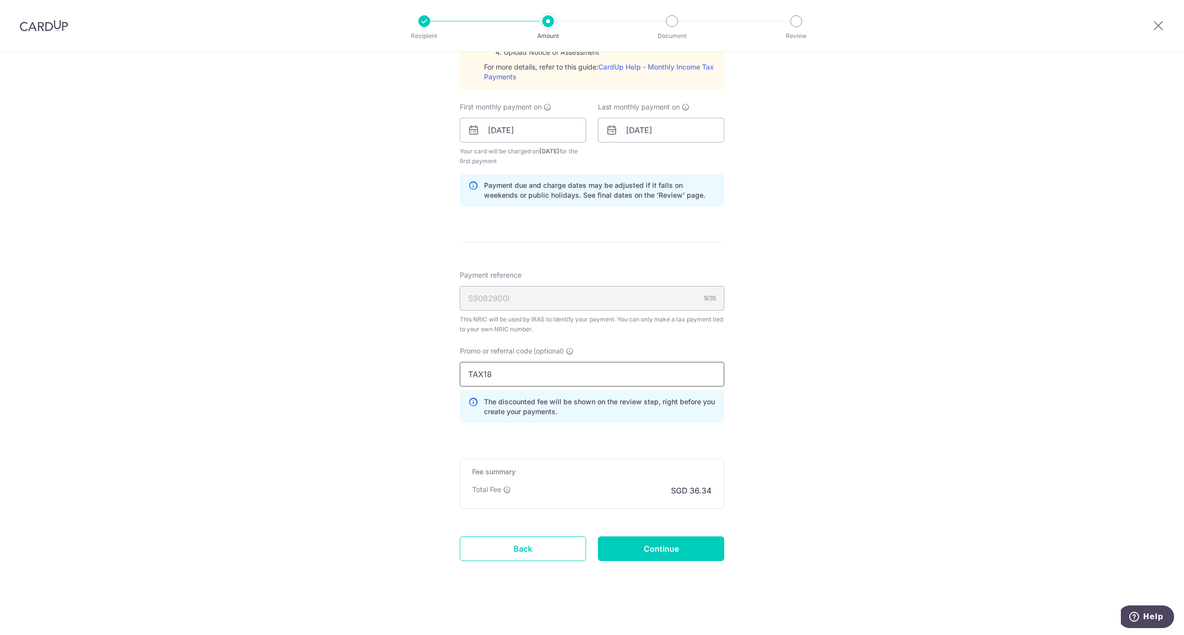
scroll to position [531, 0]
type input "TAX18"
click at [649, 548] on input "Continue" at bounding box center [661, 549] width 126 height 25
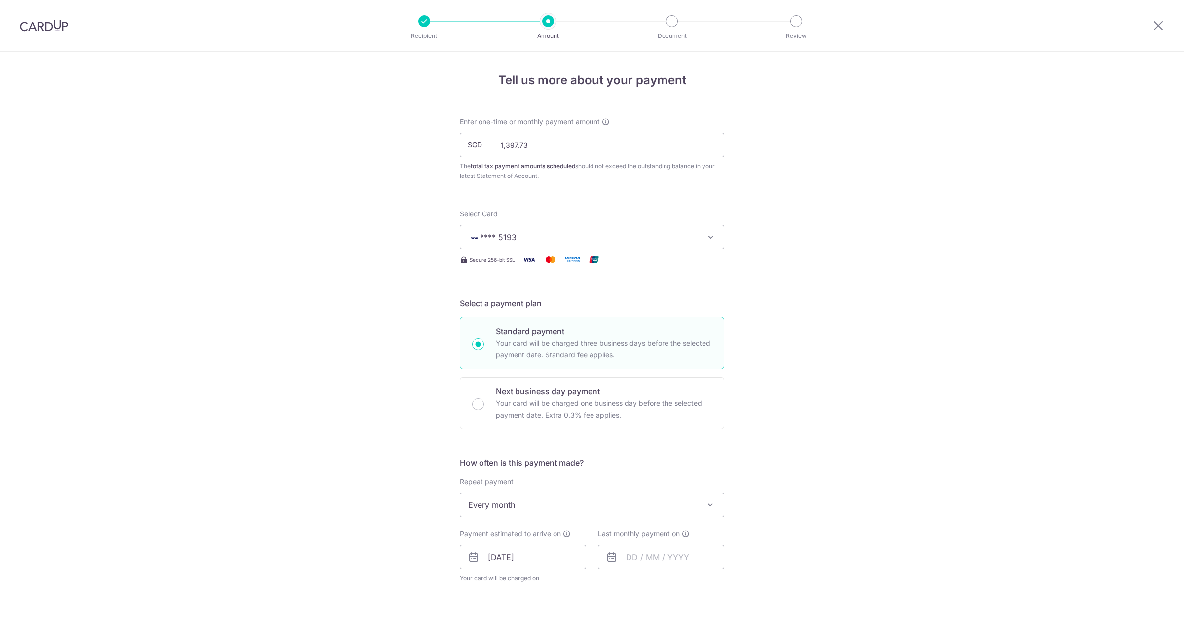
scroll to position [391, 0]
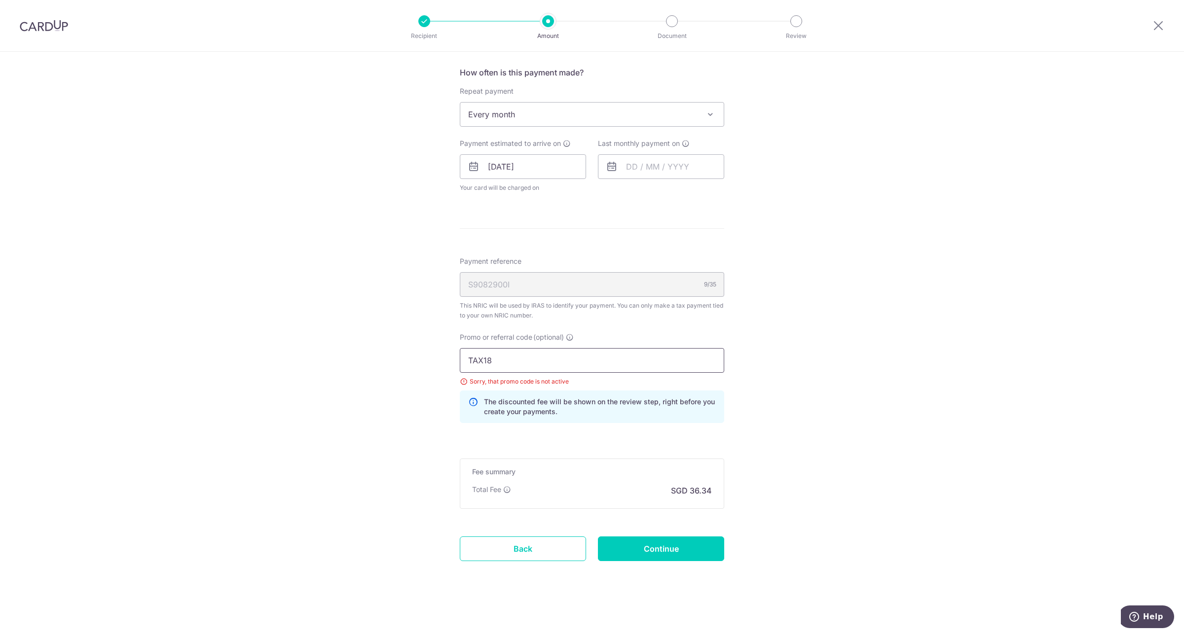
drag, startPoint x: 518, startPoint y: 361, endPoint x: 395, endPoint y: 356, distance: 122.9
click at [398, 356] on div "Tell us more about your payment Enter one-time or monthly payment amount SGD 1,…" at bounding box center [592, 148] width 1184 height 974
paste input "REC185"
type input "REC185"
click at [642, 552] on input "Continue" at bounding box center [661, 549] width 126 height 25
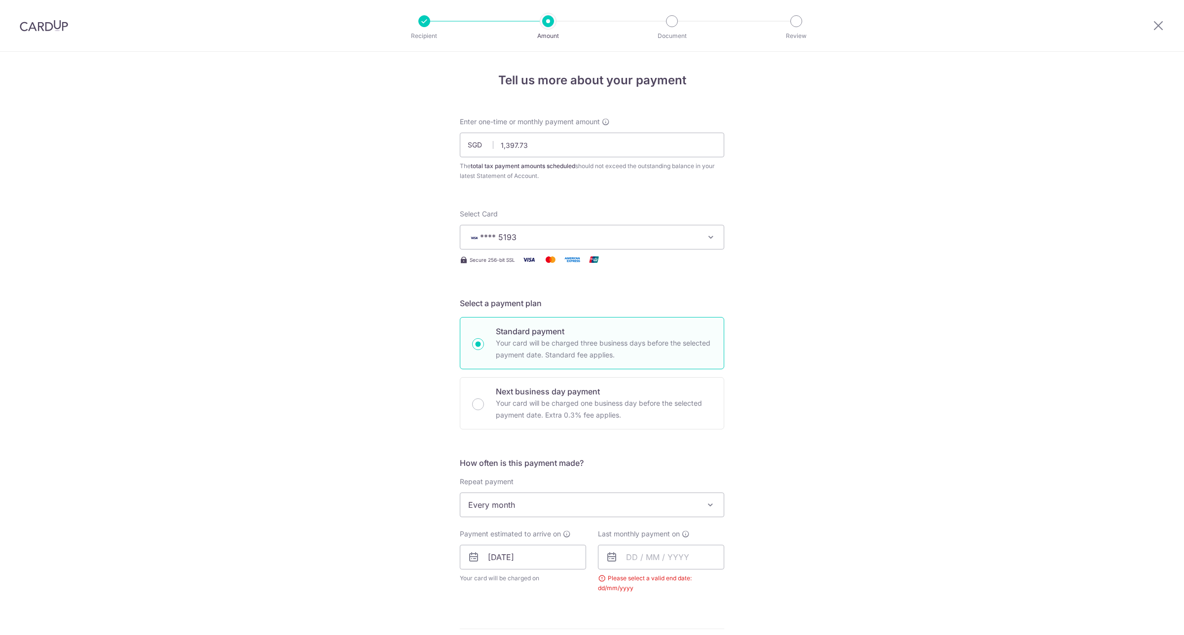
scroll to position [343, 0]
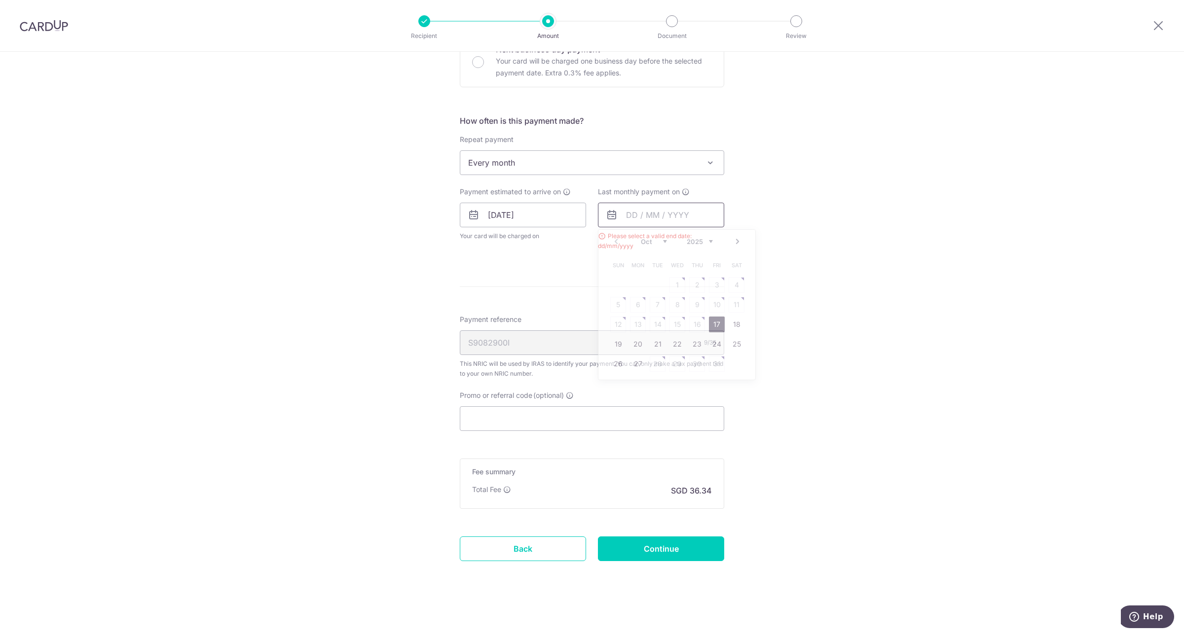
click at [640, 211] on input "text" at bounding box center [661, 215] width 126 height 25
click at [709, 240] on div "Prev Next Oct Nov Dec 2025 2026" at bounding box center [676, 242] width 157 height 24
click at [705, 239] on select "2025 2026" at bounding box center [699, 242] width 26 height 8
click at [647, 240] on select "Jan Feb Mar Apr May Jun Jul Aug Sep Oct Nov" at bounding box center [654, 242] width 26 height 8
click at [694, 342] on link "24" at bounding box center [697, 344] width 16 height 16
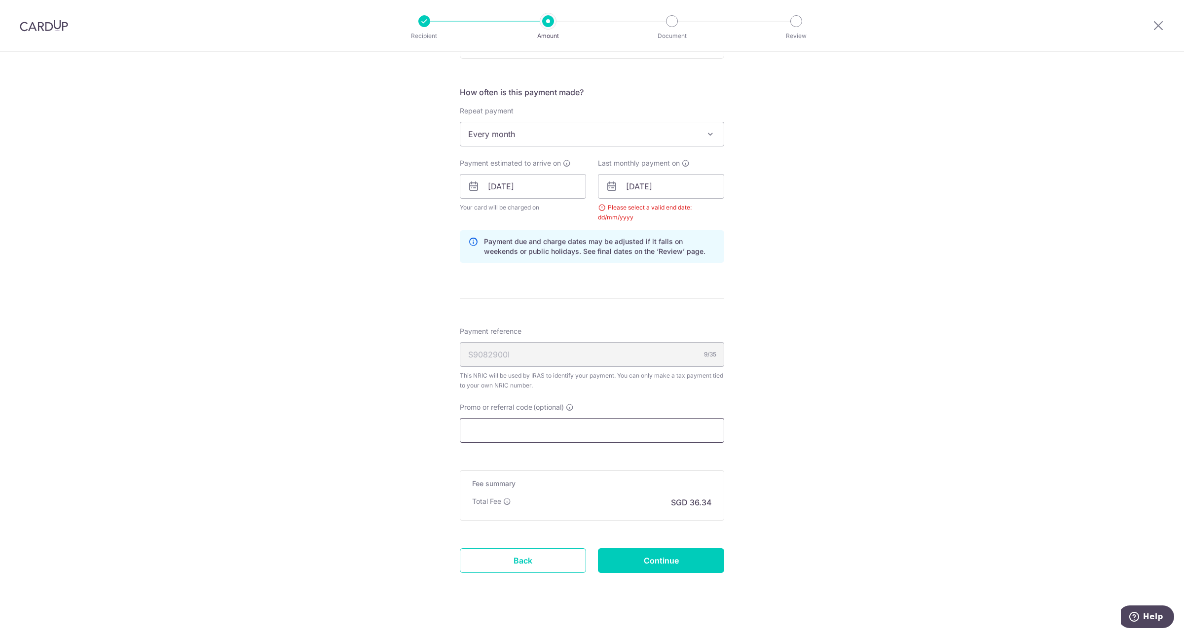
scroll to position [384, 0]
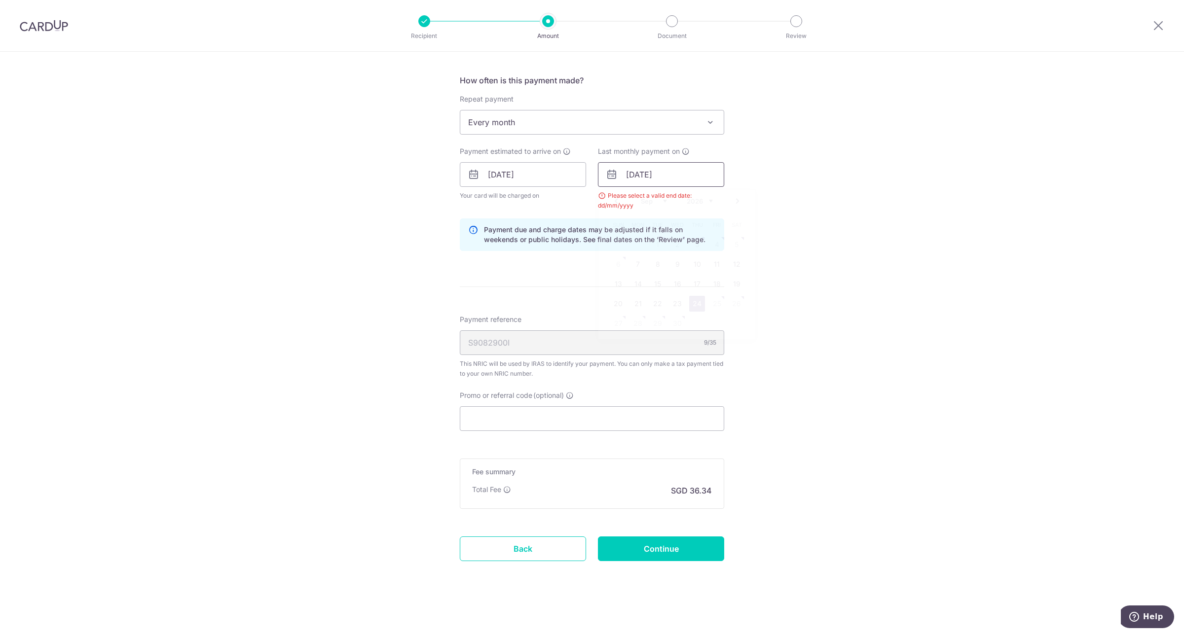
click at [684, 171] on input "24/09/2026" at bounding box center [661, 174] width 126 height 25
click at [653, 197] on select "Jan Feb Mar Apr May Jun Jul Aug Sep Oct Nov" at bounding box center [654, 201] width 26 height 8
click at [635, 323] on link "24" at bounding box center [638, 324] width 16 height 16
click at [669, 178] on input "24/08/2026" at bounding box center [661, 174] width 126 height 25
click at [651, 198] on select "Jan Feb Mar Apr May Jun Jul Aug Sep Oct Nov" at bounding box center [654, 201] width 26 height 8
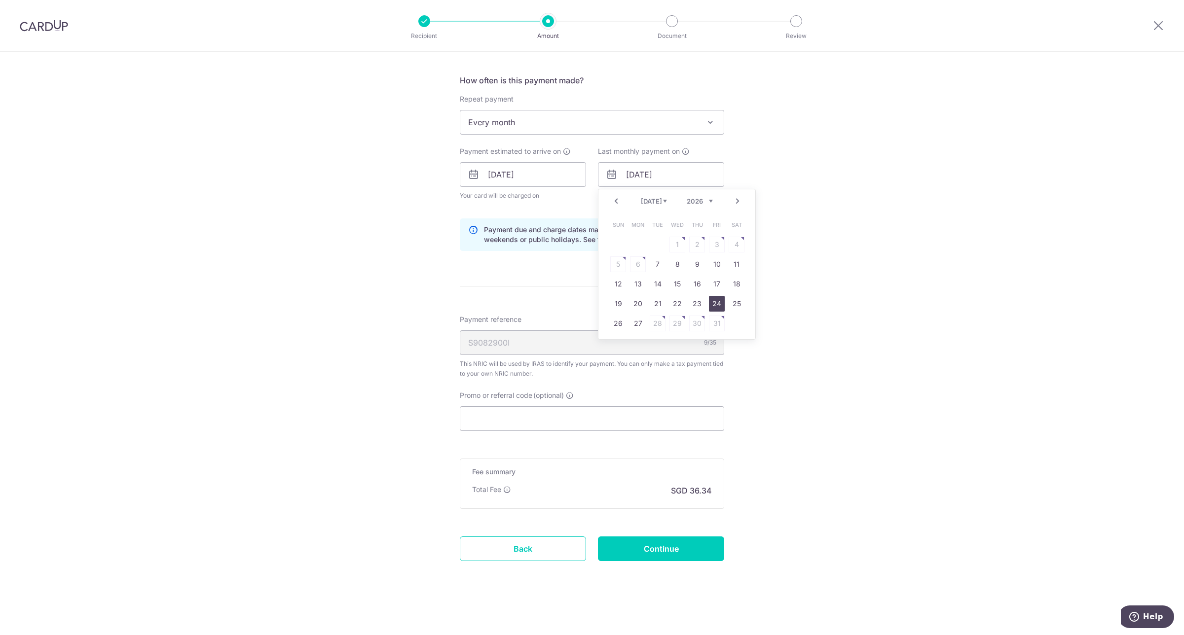
click at [709, 304] on link "24" at bounding box center [717, 304] width 16 height 16
type input "24/07/2026"
click at [782, 208] on div "Tell us more about your payment Enter one-time or monthly payment amount SGD 1,…" at bounding box center [592, 152] width 1184 height 966
click at [791, 311] on div "Tell us more about your payment Enter one-time or monthly payment amount SGD 1,…" at bounding box center [592, 152] width 1184 height 966
click at [611, 418] on input "Promo or referral code (optional)" at bounding box center [592, 418] width 264 height 25
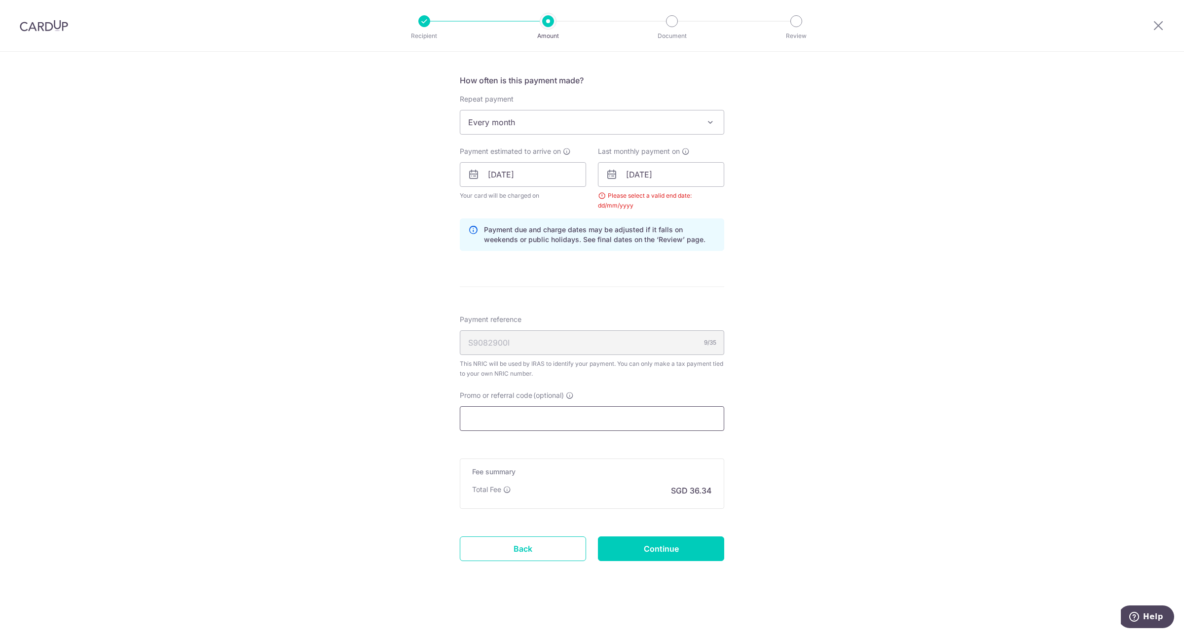
paste input "REC185"
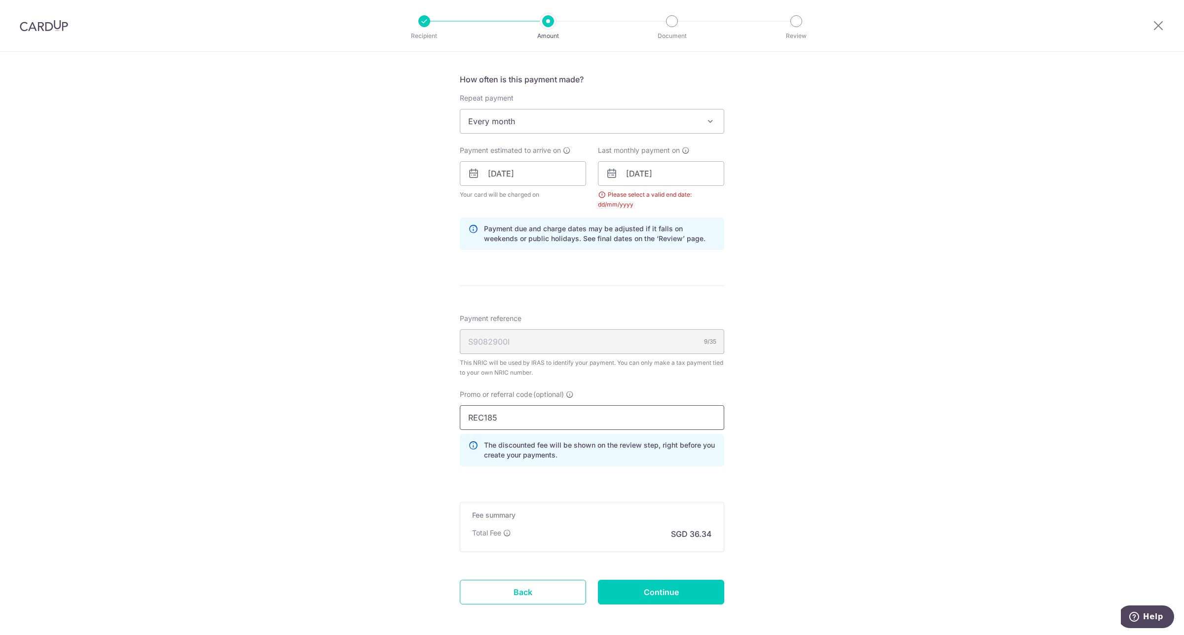
type input "REC185"
click at [842, 216] on div "Tell us more about your payment Enter one-time or monthly payment amount SGD 1,…" at bounding box center [592, 173] width 1184 height 1010
click at [640, 172] on input "24/07/2026" at bounding box center [661, 173] width 126 height 25
click at [539, 169] on input "24/10/2025" at bounding box center [523, 173] width 126 height 25
click at [638, 173] on input "24/07/2026" at bounding box center [661, 173] width 126 height 25
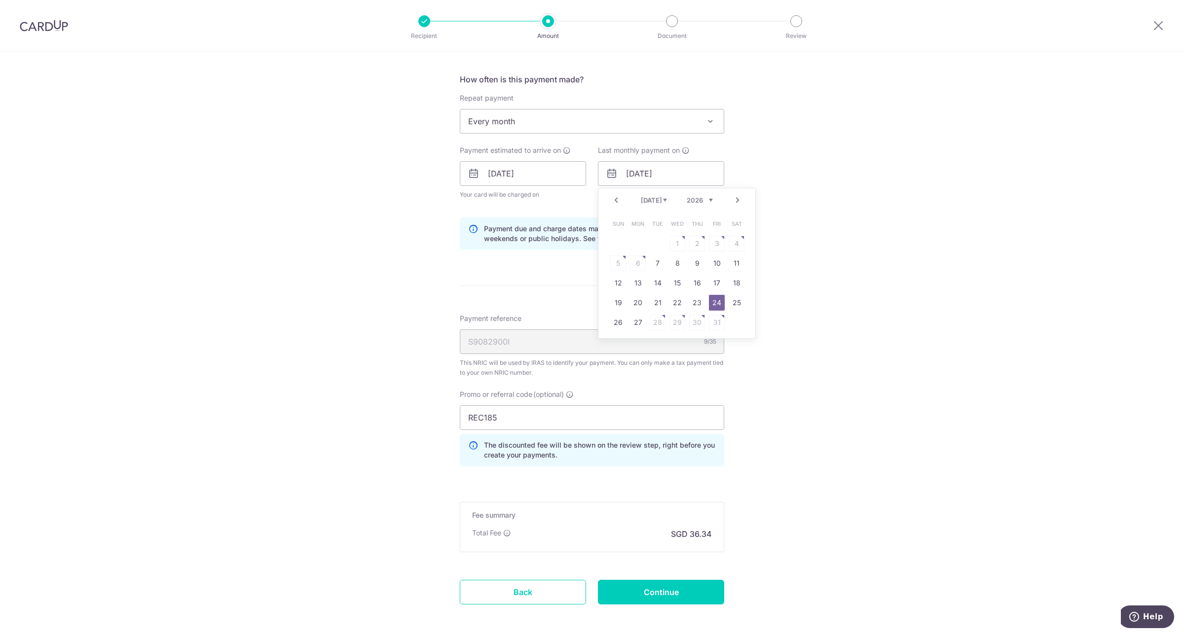
click at [647, 200] on select "Jan Feb Mar Apr May Jun Jul Aug Sep Oct Nov" at bounding box center [654, 200] width 26 height 8
click at [655, 200] on select "Jan Feb Mar Apr May Jun Jul Aug Sep Oct Nov" at bounding box center [654, 200] width 26 height 8
click at [651, 338] on div "Prev Next Jan Feb Mar Apr May Jun Jul Aug Sep Oct Nov 2025 2026 Sun Mon Tue Wed…" at bounding box center [677, 263] width 158 height 151
click at [654, 202] on select "Jan Feb Mar Apr May Jun Jul Aug Sep Oct Nov" at bounding box center [654, 200] width 26 height 8
click at [641, 196] on select "Jan Feb Mar Apr May Jun Jul Aug Sep Oct Nov" at bounding box center [654, 200] width 26 height 8
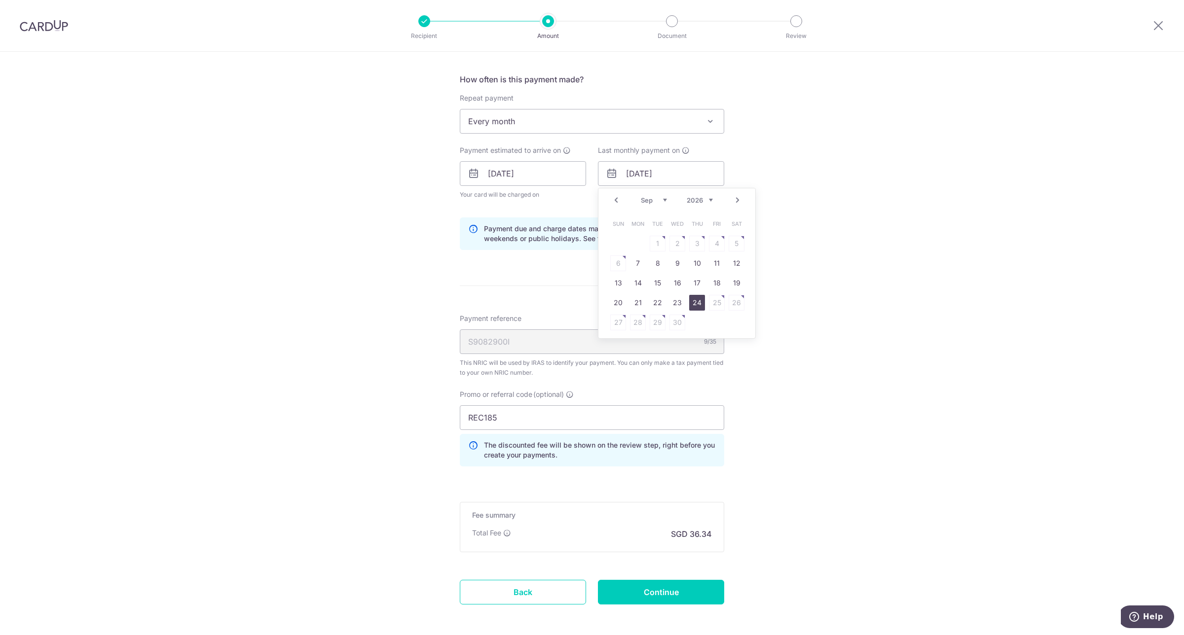
click at [697, 300] on link "24" at bounding box center [697, 303] width 16 height 16
type input "24/09/2026"
drag, startPoint x: 820, startPoint y: 198, endPoint x: 819, endPoint y: 192, distance: 5.5
click at [819, 195] on div "Tell us more about your payment Enter one-time or monthly payment amount SGD 1,…" at bounding box center [592, 173] width 1184 height 1010
click at [535, 171] on input "24/10/2025" at bounding box center [523, 173] width 126 height 25
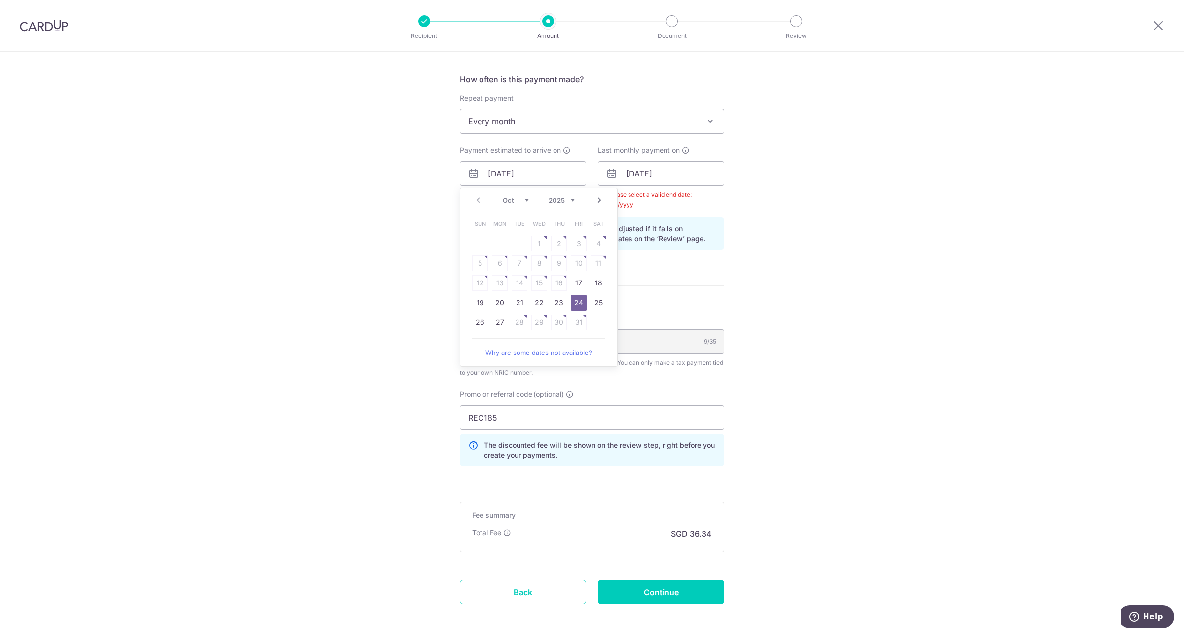
click at [578, 301] on link "24" at bounding box center [579, 303] width 16 height 16
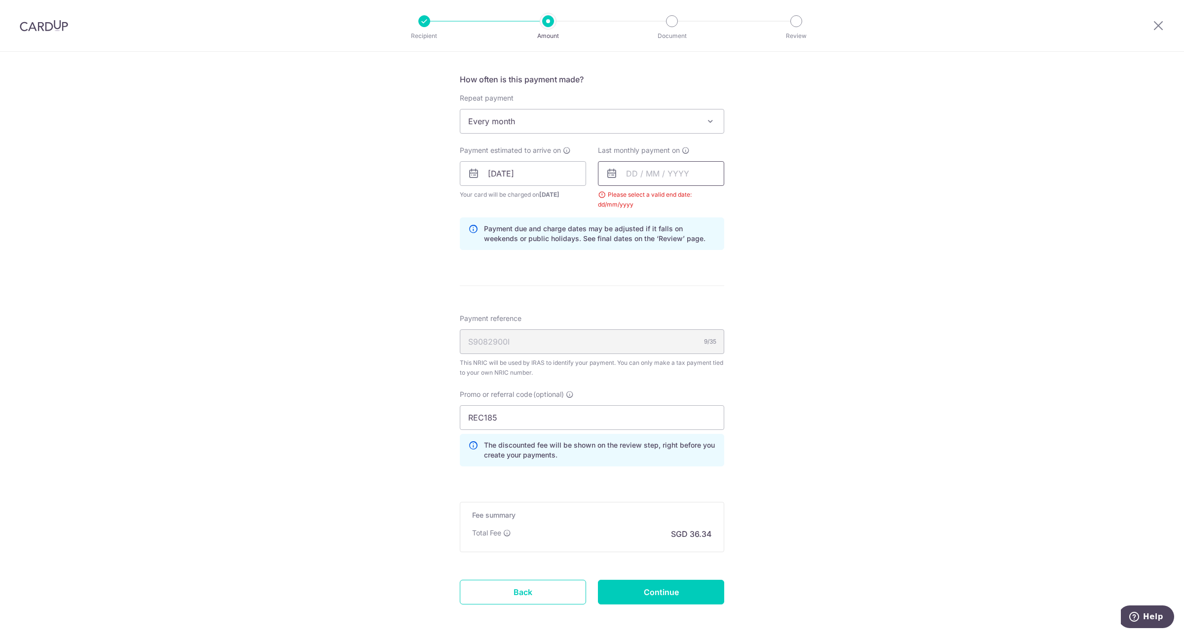
click at [675, 173] on input "text" at bounding box center [661, 173] width 126 height 25
click at [691, 200] on select "2025 2026" at bounding box center [699, 200] width 26 height 8
click at [713, 299] on link "23" at bounding box center [717, 303] width 16 height 16
click at [654, 172] on input "23/10/2026" at bounding box center [661, 173] width 126 height 25
click at [693, 305] on link "22" at bounding box center [697, 303] width 16 height 16
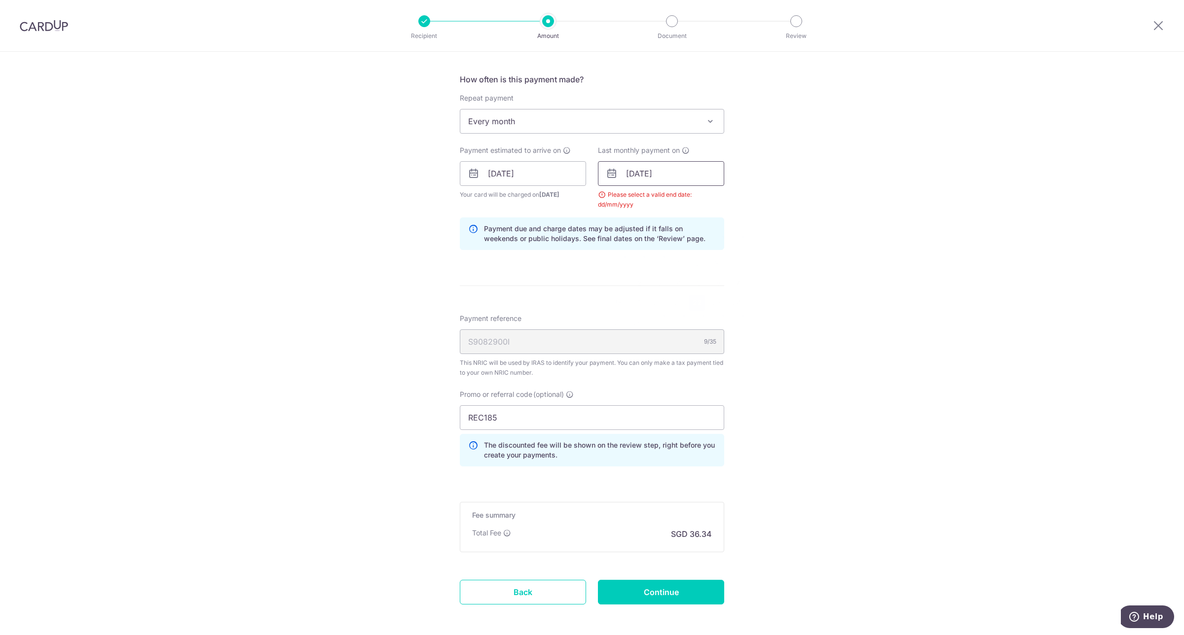
drag, startPoint x: 652, startPoint y: 174, endPoint x: 668, endPoint y: 178, distance: 16.7
click at [652, 174] on input "22/10/2026" at bounding box center [661, 173] width 126 height 25
click at [646, 200] on select "Jan Feb Mar Apr May Jun Jul Aug Sep Oct Nov" at bounding box center [654, 200] width 26 height 8
click at [639, 319] on link "24" at bounding box center [638, 323] width 16 height 16
type input "24/08/2026"
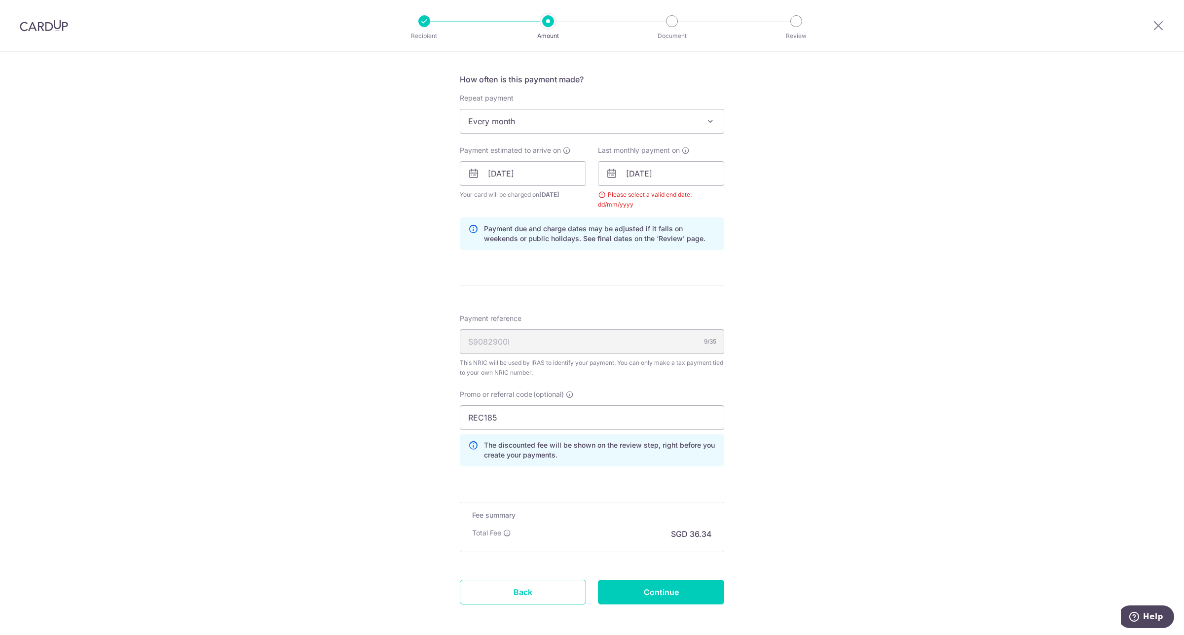
click at [799, 223] on div "Tell us more about your payment Enter one-time or monthly payment amount SGD 1,…" at bounding box center [592, 173] width 1184 height 1010
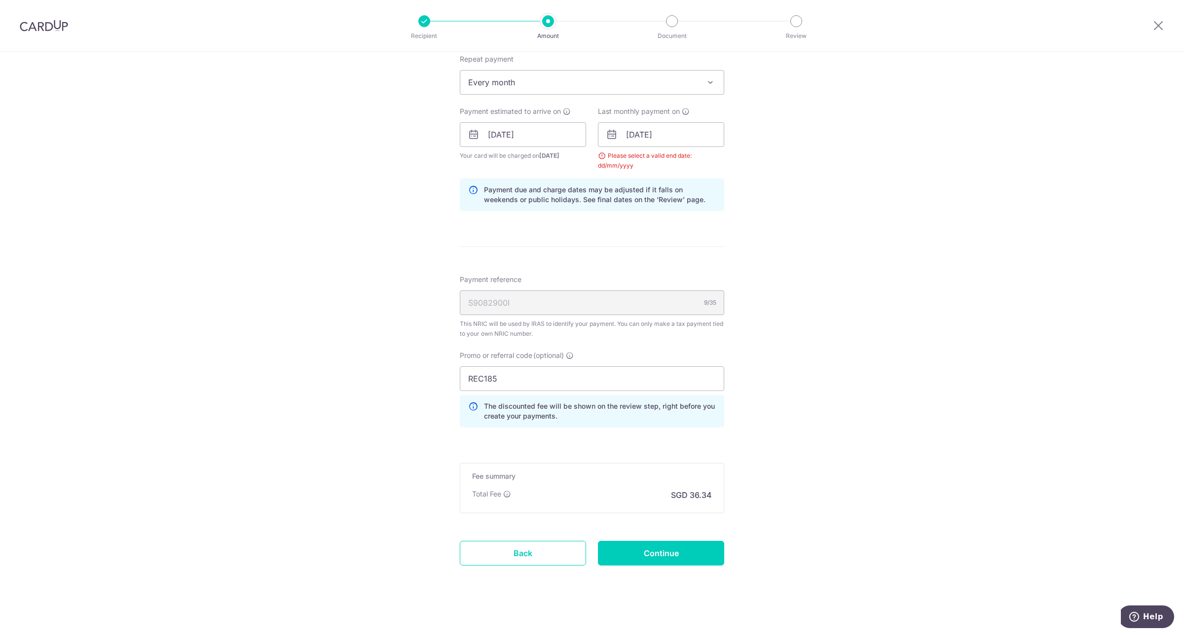
scroll to position [428, 0]
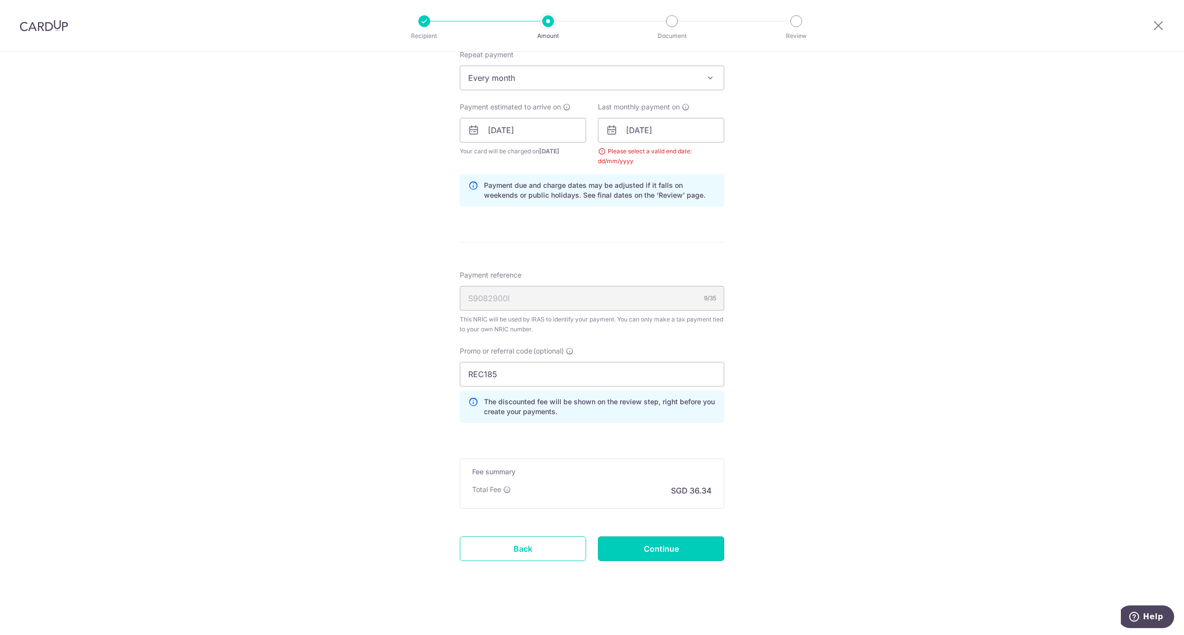
click at [662, 549] on input "Continue" at bounding box center [661, 549] width 126 height 25
